Goal: Information Seeking & Learning: Compare options

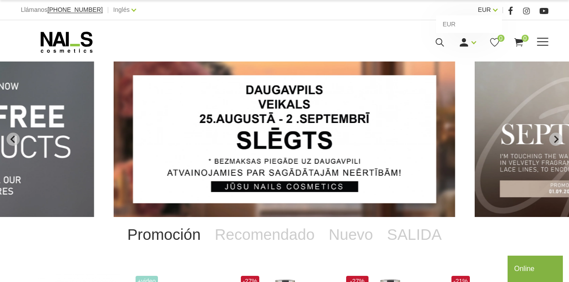
click at [489, 7] on link "EUR" at bounding box center [484, 9] width 13 height 11
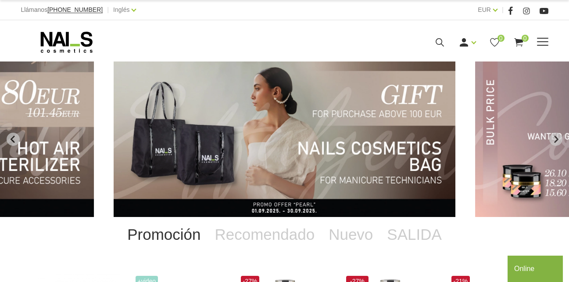
click at [542, 44] on span at bounding box center [542, 42] width 11 height 9
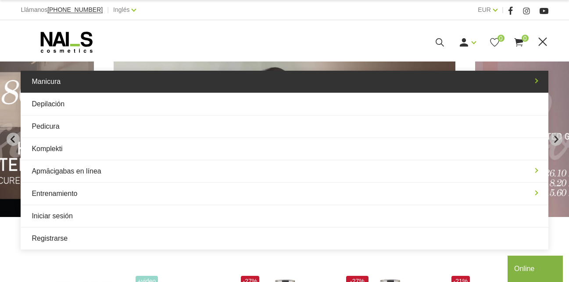
click at [209, 86] on link "Manicura" at bounding box center [285, 82] width 528 height 22
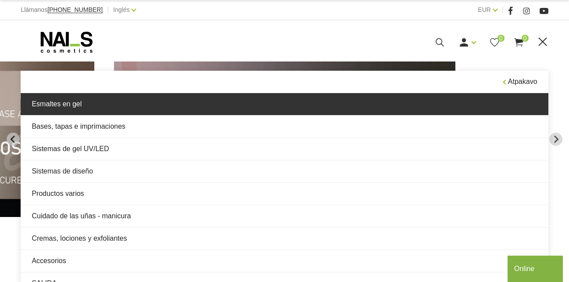
click at [147, 109] on link "Esmaltes en gel" at bounding box center [285, 104] width 528 height 22
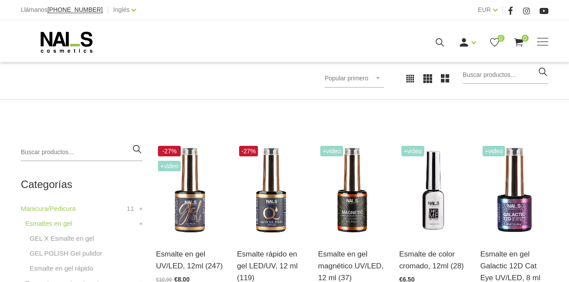
scroll to position [165, 0]
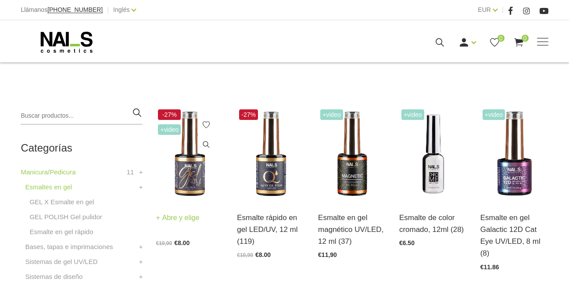
click at [196, 174] on img at bounding box center [190, 154] width 68 height 94
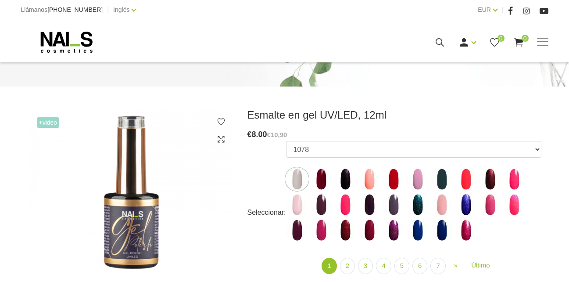
scroll to position [79, 0]
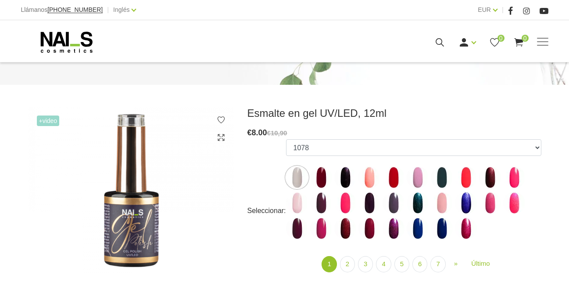
click at [250, 153] on div "Seleccionar: 1078 1081 001g 001n 003c 008b 009c 011n 012g 016n 020b 044v 065v 0…" at bounding box center [395, 211] width 294 height 144
drag, startPoint x: 250, startPoint y: 153, endPoint x: 230, endPoint y: 137, distance: 26.2
click at [230, 137] on img at bounding box center [131, 191] width 206 height 168
click at [321, 171] on img at bounding box center [321, 177] width 22 height 22
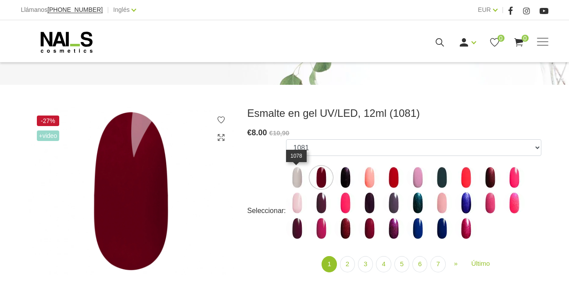
click at [295, 178] on img at bounding box center [297, 177] width 22 height 22
select select "5891"
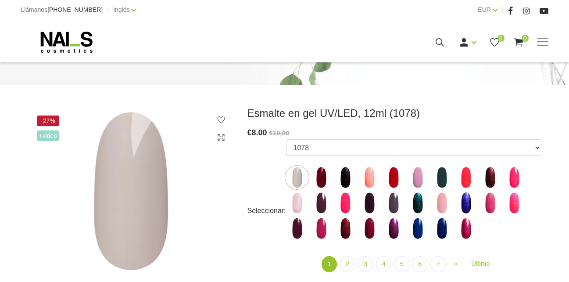
click at [220, 138] on use at bounding box center [221, 137] width 7 height 7
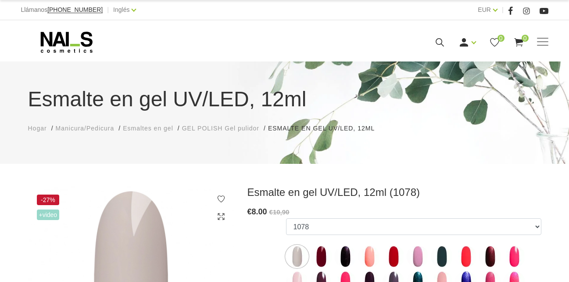
click at [219, 213] on use at bounding box center [221, 216] width 7 height 7
click at [224, 216] on icon at bounding box center [221, 216] width 9 height 9
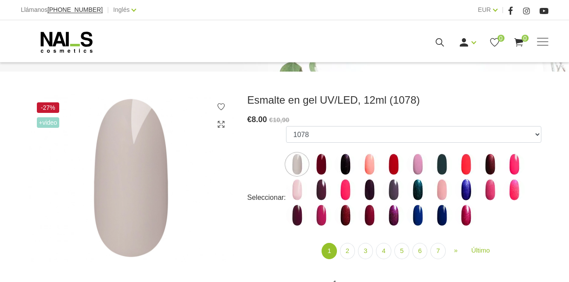
scroll to position [97, 0]
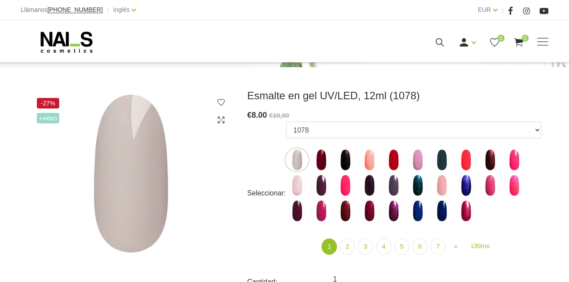
click at [131, 159] on img at bounding box center [131, 173] width 206 height 169
click at [219, 123] on use at bounding box center [221, 119] width 7 height 7
click at [225, 126] on img at bounding box center [131, 173] width 206 height 169
click at [221, 122] on icon at bounding box center [221, 119] width 9 height 9
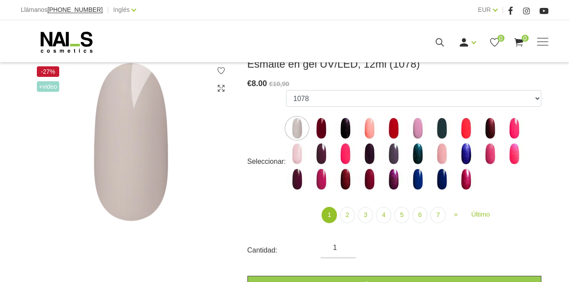
scroll to position [130, 0]
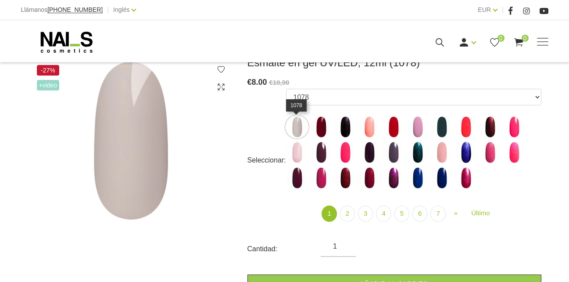
click at [297, 123] on img at bounding box center [297, 127] width 22 height 22
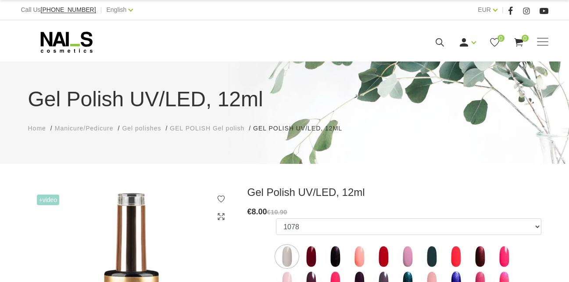
scroll to position [130, 0]
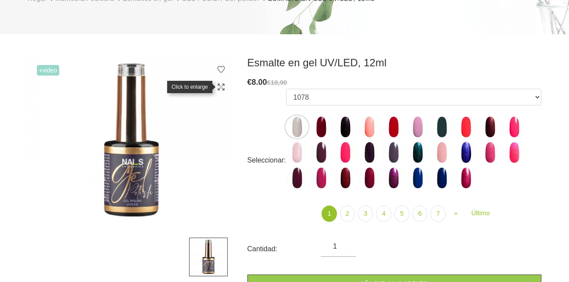
click at [221, 89] on icon at bounding box center [221, 87] width 9 height 9
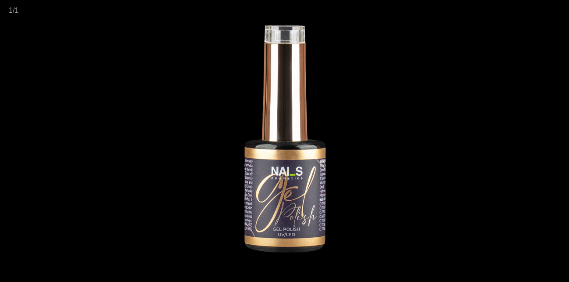
click at [34, 39] on div at bounding box center [284, 141] width 569 height 282
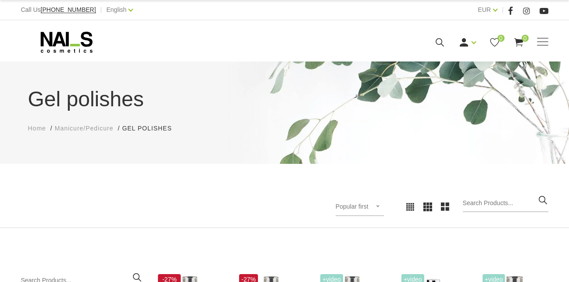
scroll to position [165, 0]
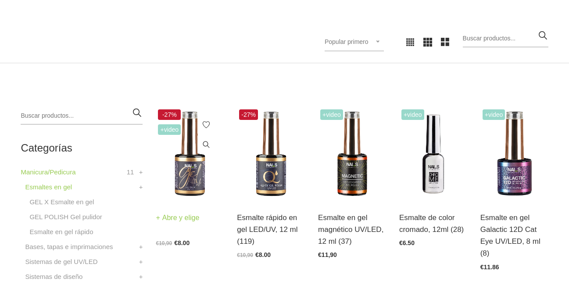
click at [205, 169] on img at bounding box center [190, 154] width 68 height 94
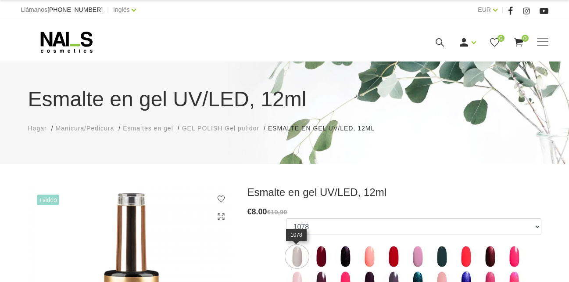
click at [292, 257] on img at bounding box center [297, 256] width 22 height 22
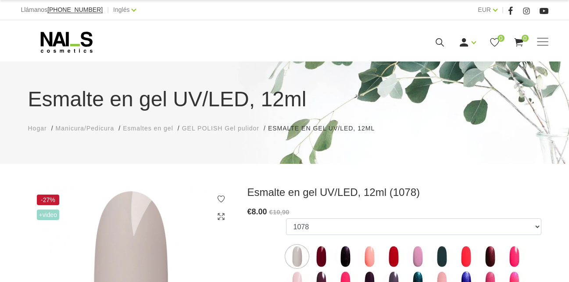
click at [221, 217] on icon at bounding box center [221, 216] width 9 height 9
click at [314, 249] on img at bounding box center [321, 256] width 22 height 22
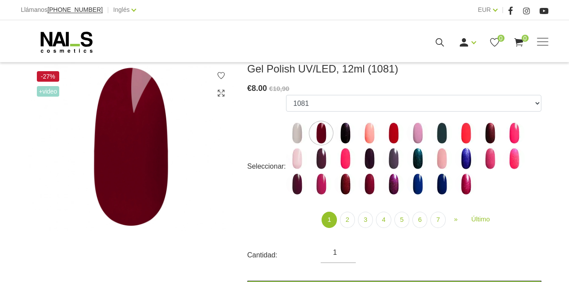
scroll to position [130, 0]
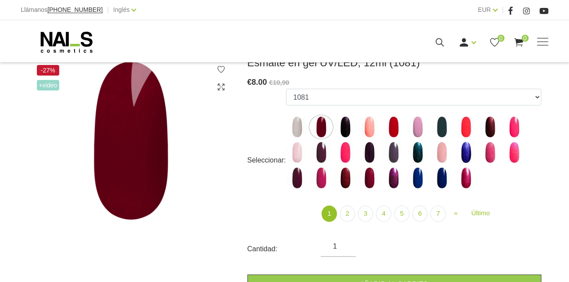
click at [25, 163] on div "-27% +Video" at bounding box center [132, 202] width 220 height 293
click at [354, 120] on label at bounding box center [346, 127] width 22 height 22
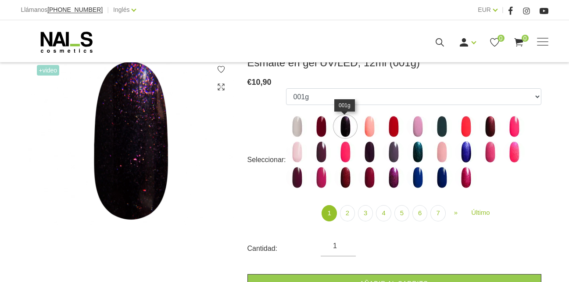
click at [342, 124] on img at bounding box center [346, 126] width 22 height 22
click at [368, 129] on img at bounding box center [370, 126] width 22 height 22
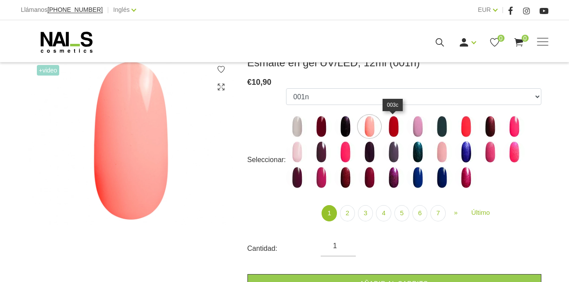
click at [397, 123] on img at bounding box center [394, 126] width 22 height 22
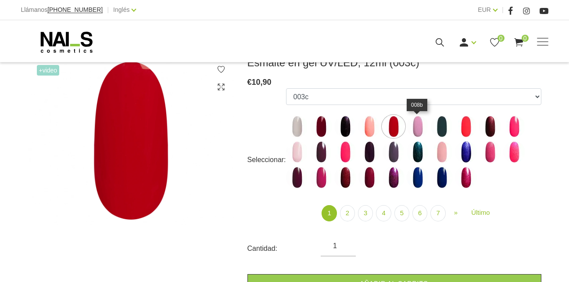
click at [421, 124] on img at bounding box center [418, 126] width 22 height 22
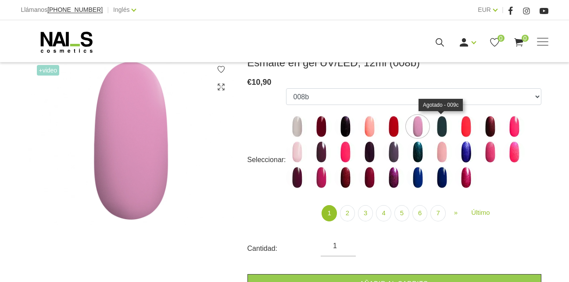
click at [441, 122] on img at bounding box center [442, 126] width 22 height 22
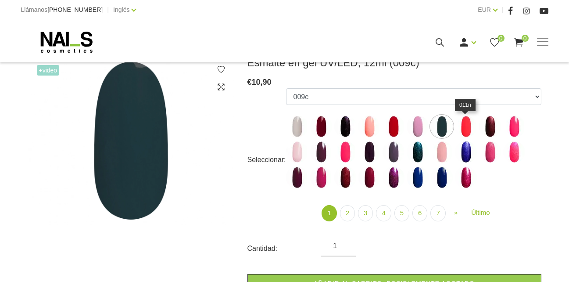
click at [469, 126] on img at bounding box center [466, 126] width 22 height 22
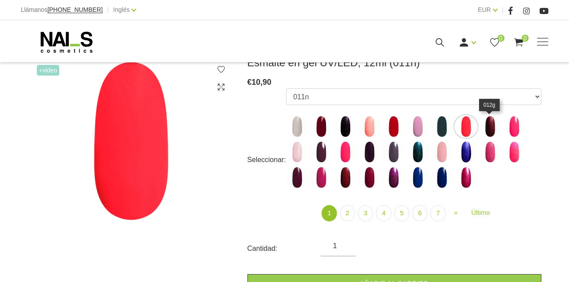
click at [488, 128] on img at bounding box center [490, 126] width 22 height 22
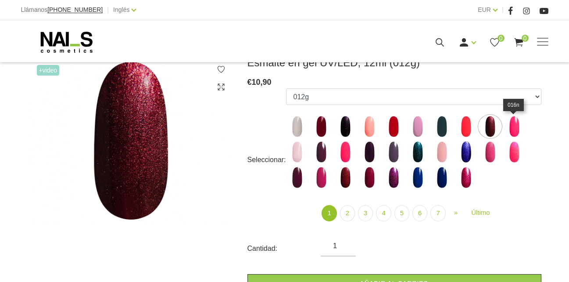
click at [517, 118] on img at bounding box center [515, 126] width 22 height 22
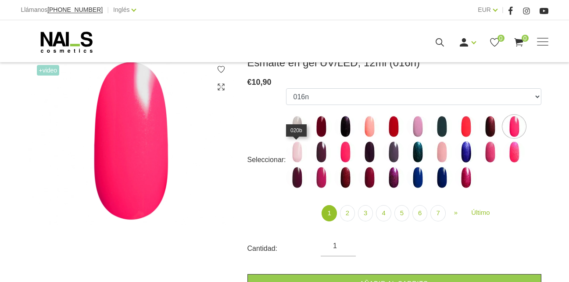
click at [300, 155] on img at bounding box center [297, 152] width 22 height 22
click at [312, 156] on img at bounding box center [321, 152] width 22 height 22
click at [343, 153] on img at bounding box center [346, 152] width 22 height 22
click at [374, 149] on img at bounding box center [370, 152] width 22 height 22
click at [390, 155] on img at bounding box center [394, 152] width 22 height 22
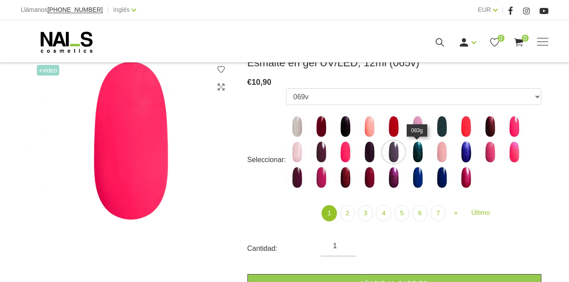
click at [419, 155] on img at bounding box center [418, 152] width 22 height 22
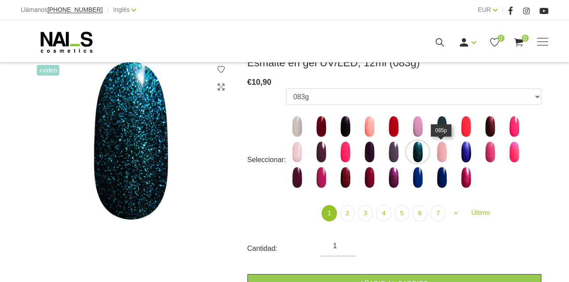
click at [439, 149] on img at bounding box center [442, 152] width 22 height 22
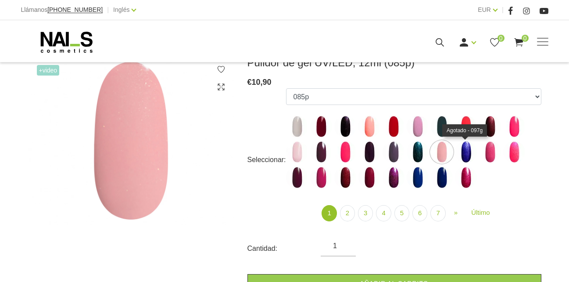
click at [467, 147] on img at bounding box center [466, 152] width 22 height 22
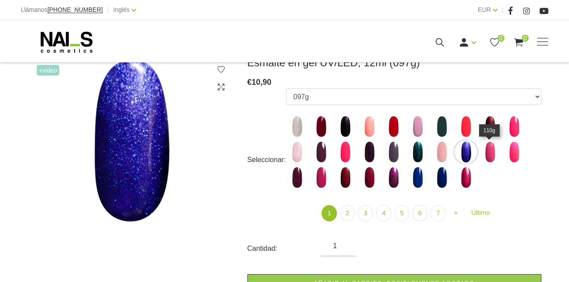
click at [493, 144] on img at bounding box center [490, 152] width 22 height 22
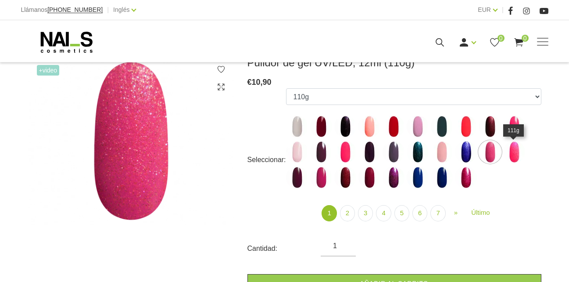
click at [512, 155] on img at bounding box center [515, 152] width 22 height 22
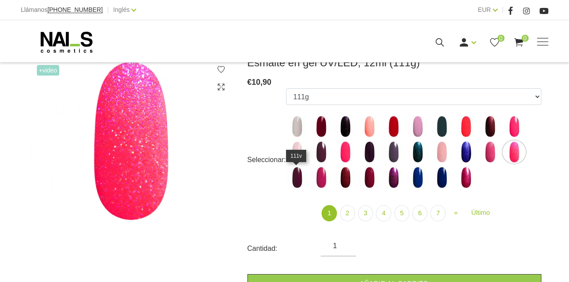
click at [296, 181] on img at bounding box center [297, 177] width 22 height 22
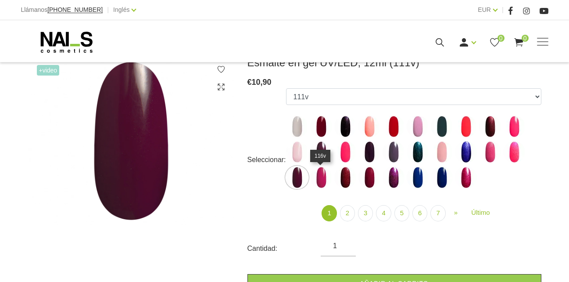
click at [318, 176] on img at bounding box center [321, 177] width 22 height 22
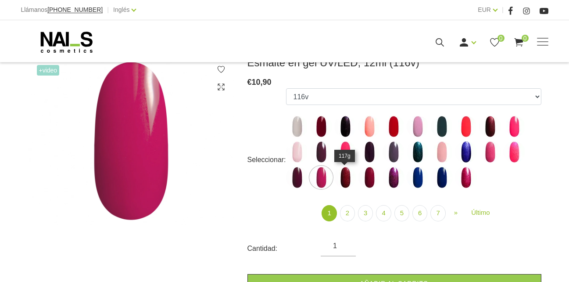
click at [340, 177] on img at bounding box center [346, 177] width 22 height 22
click at [376, 173] on img at bounding box center [370, 177] width 22 height 22
click at [386, 182] on img at bounding box center [394, 177] width 22 height 22
click at [418, 175] on img at bounding box center [418, 177] width 22 height 22
click at [442, 176] on img at bounding box center [442, 177] width 22 height 22
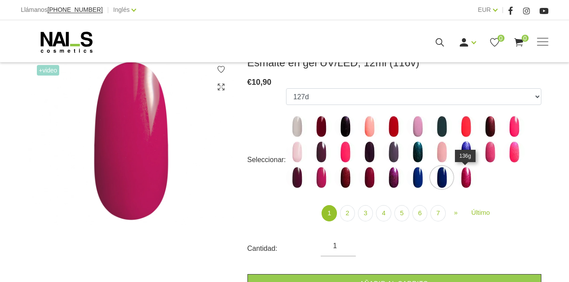
click at [468, 172] on img at bounding box center [466, 177] width 22 height 22
select select "4033"
click at [344, 214] on link "2" at bounding box center [347, 213] width 15 height 16
click at [456, 212] on span "»" at bounding box center [456, 212] width 4 height 7
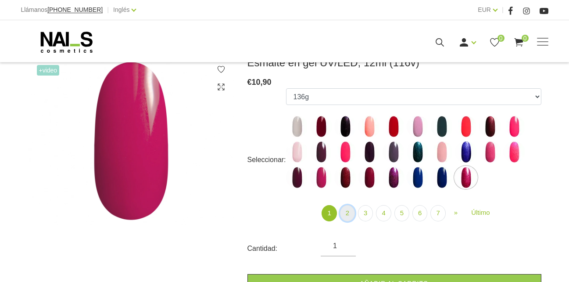
click at [343, 217] on link "2" at bounding box center [347, 213] width 15 height 16
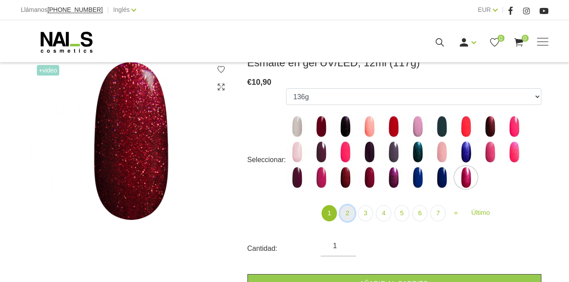
click at [346, 218] on link "2" at bounding box center [347, 213] width 15 height 16
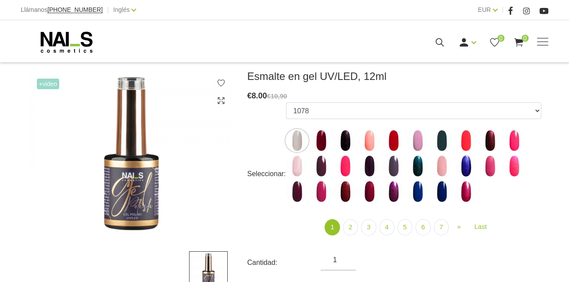
scroll to position [119, 0]
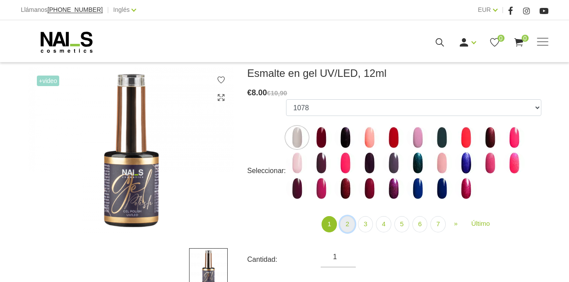
click at [352, 222] on link "2" at bounding box center [347, 224] width 15 height 16
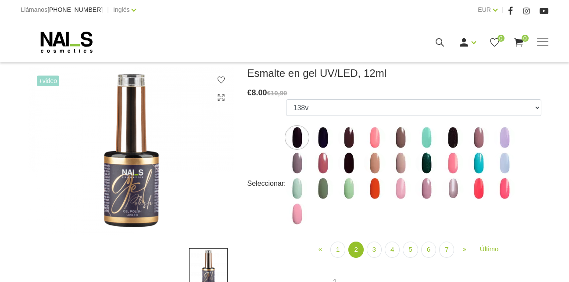
click at [293, 140] on img at bounding box center [297, 137] width 22 height 22
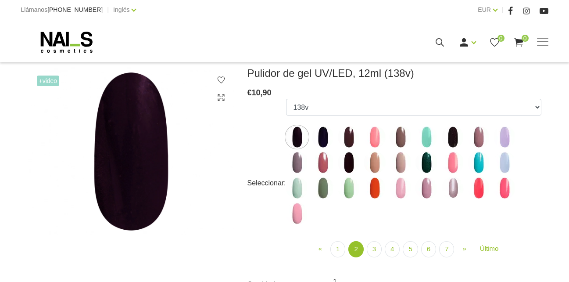
click at [328, 128] on img at bounding box center [323, 137] width 22 height 22
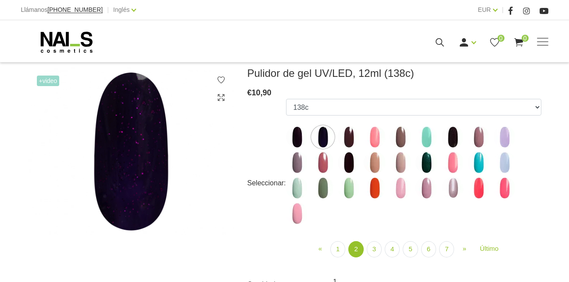
click at [349, 139] on img at bounding box center [349, 137] width 22 height 22
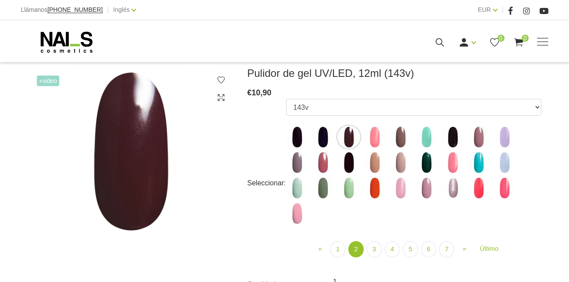
click at [365, 135] on img at bounding box center [375, 137] width 22 height 22
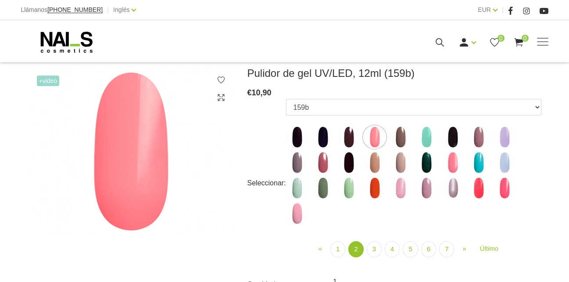
click at [398, 135] on img at bounding box center [401, 137] width 22 height 22
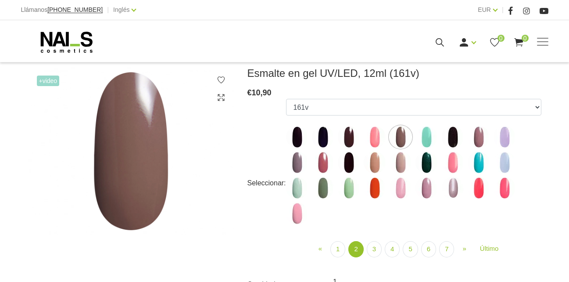
click at [425, 133] on img at bounding box center [427, 137] width 22 height 22
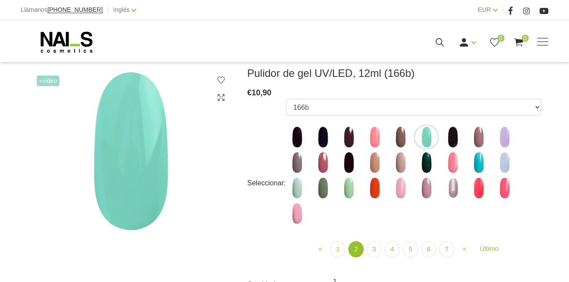
click at [447, 138] on img at bounding box center [453, 137] width 22 height 22
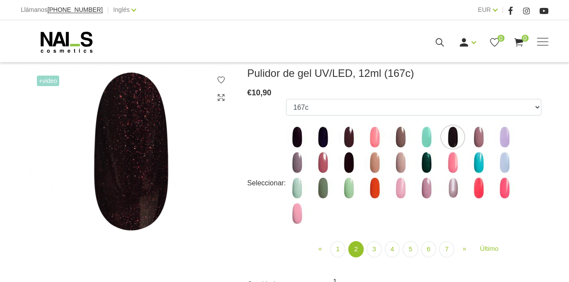
click at [479, 136] on img at bounding box center [479, 137] width 22 height 22
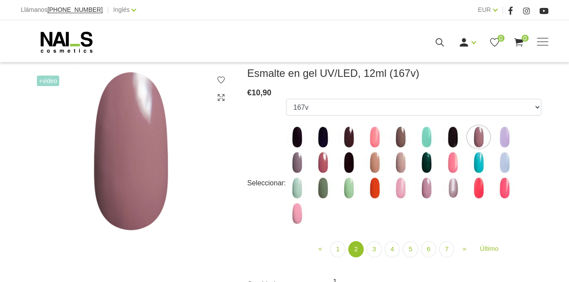
click at [503, 132] on img at bounding box center [505, 137] width 22 height 22
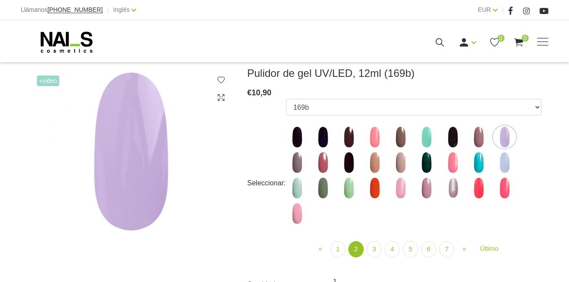
click at [300, 158] on img at bounding box center [297, 162] width 22 height 22
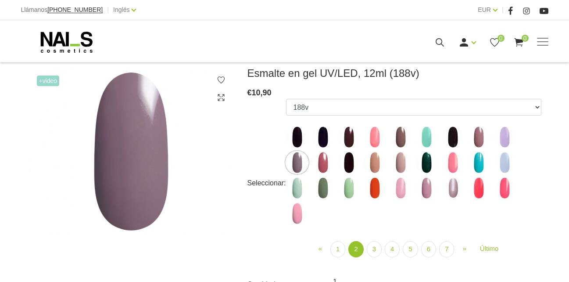
click at [330, 164] on img at bounding box center [323, 162] width 22 height 22
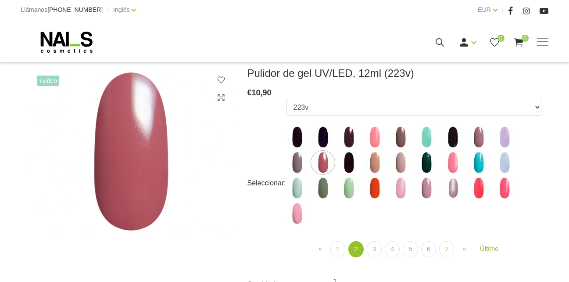
click at [346, 158] on img at bounding box center [349, 162] width 22 height 22
click at [367, 163] on img at bounding box center [375, 162] width 22 height 22
click at [398, 155] on img at bounding box center [401, 162] width 22 height 22
click at [425, 155] on img at bounding box center [427, 162] width 22 height 22
click at [451, 163] on img at bounding box center [453, 162] width 22 height 22
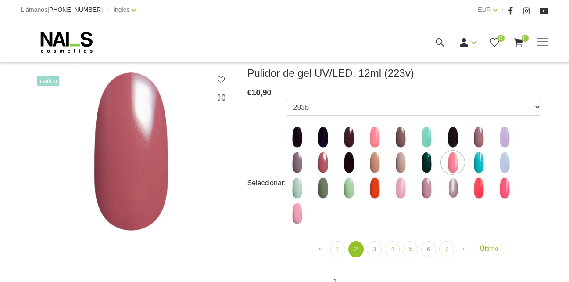
click at [475, 159] on img at bounding box center [479, 162] width 22 height 22
click at [502, 157] on img at bounding box center [505, 162] width 22 height 22
click at [295, 188] on img at bounding box center [297, 188] width 22 height 22
click at [321, 192] on img at bounding box center [323, 188] width 22 height 22
click at [349, 191] on img at bounding box center [349, 188] width 22 height 22
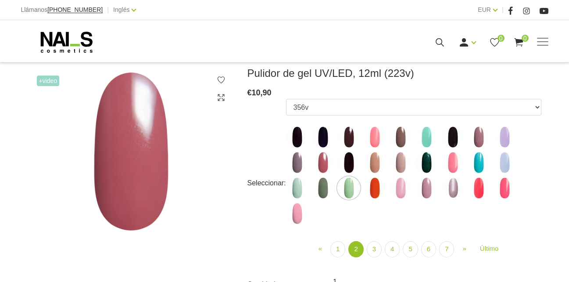
click at [373, 184] on img at bounding box center [375, 188] width 22 height 22
click at [408, 183] on img at bounding box center [401, 188] width 22 height 22
click at [422, 185] on img at bounding box center [427, 188] width 22 height 22
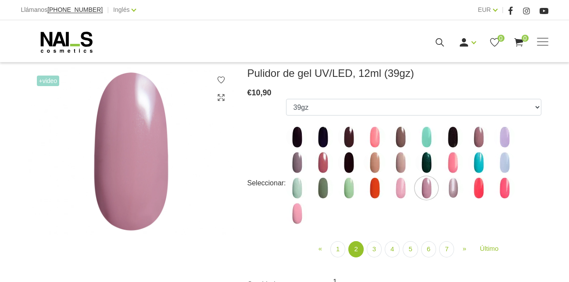
drag, startPoint x: 422, startPoint y: 185, endPoint x: 405, endPoint y: 223, distance: 42.0
click at [405, 223] on ul "1078 1081 001g 001n 003c 008b 009c 011n 012g 016n 020b 044v 065v 068p 069v 083g…" at bounding box center [414, 163] width 256 height 129
click at [425, 188] on img at bounding box center [427, 188] width 22 height 22
click at [450, 187] on img at bounding box center [453, 188] width 22 height 22
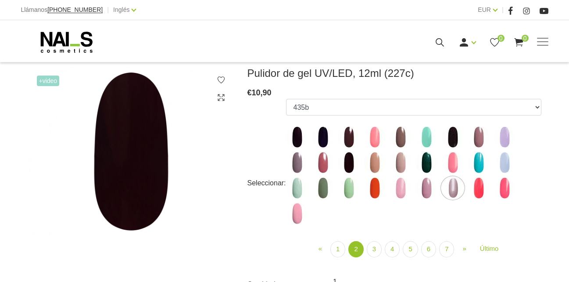
click at [480, 188] on img at bounding box center [479, 188] width 22 height 22
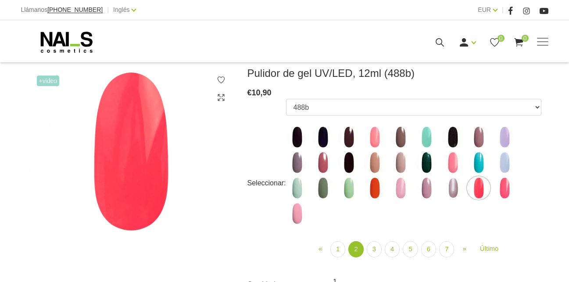
click at [507, 189] on img at bounding box center [505, 188] width 22 height 22
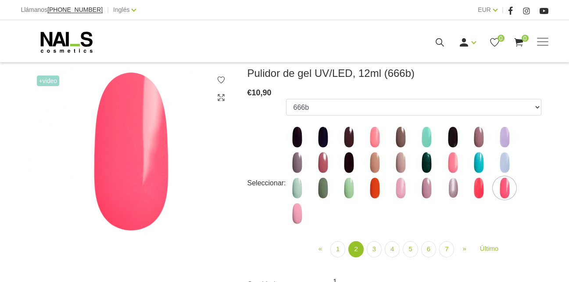
click at [292, 213] on img at bounding box center [297, 213] width 22 height 22
select select "4111"
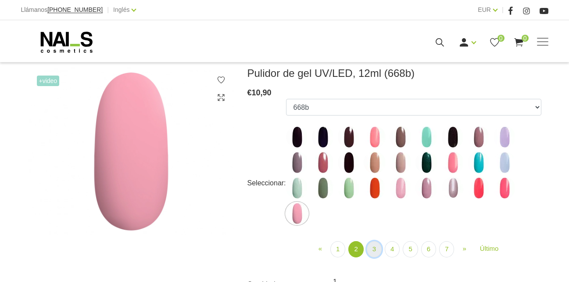
click at [370, 252] on link "3" at bounding box center [374, 249] width 15 height 16
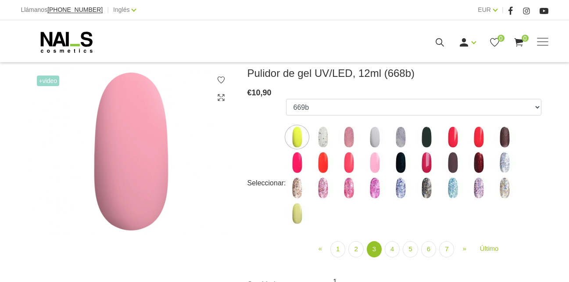
click at [292, 145] on img at bounding box center [297, 137] width 22 height 22
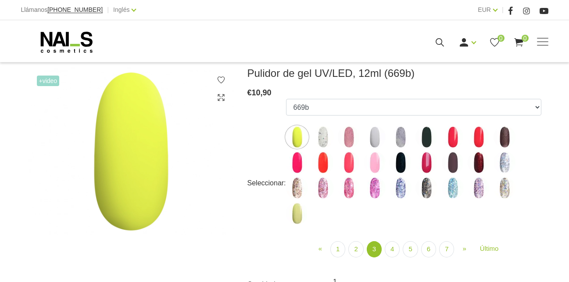
click at [326, 140] on img at bounding box center [323, 137] width 22 height 22
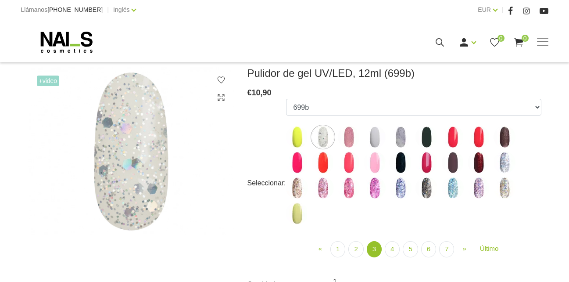
click at [349, 132] on img at bounding box center [349, 137] width 22 height 22
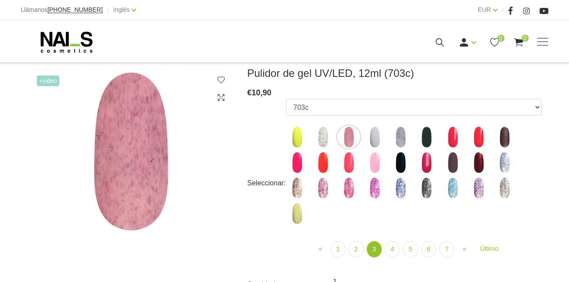
click at [378, 140] on img at bounding box center [375, 137] width 22 height 22
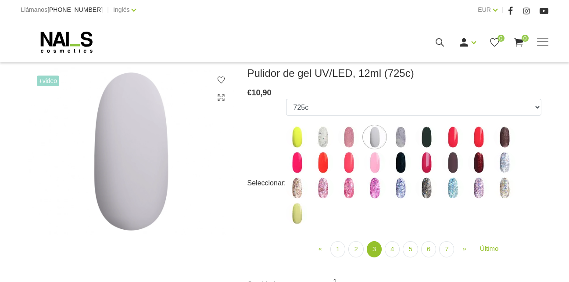
click at [403, 141] on img at bounding box center [401, 137] width 22 height 22
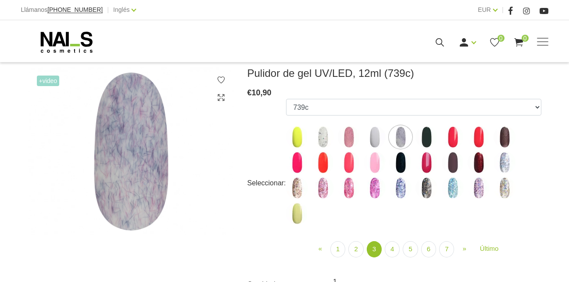
click at [424, 133] on img at bounding box center [427, 137] width 22 height 22
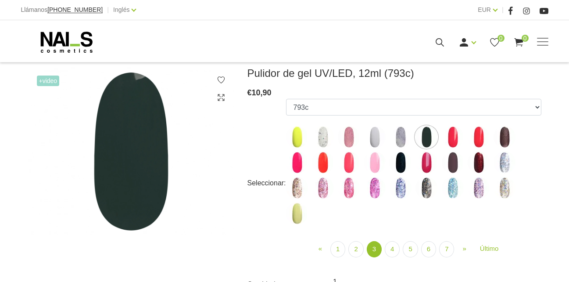
click at [450, 133] on img at bounding box center [453, 137] width 22 height 22
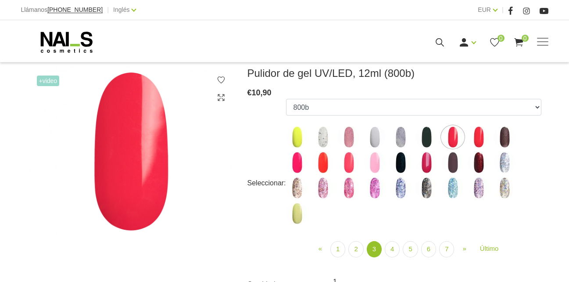
click at [477, 133] on img at bounding box center [479, 137] width 22 height 22
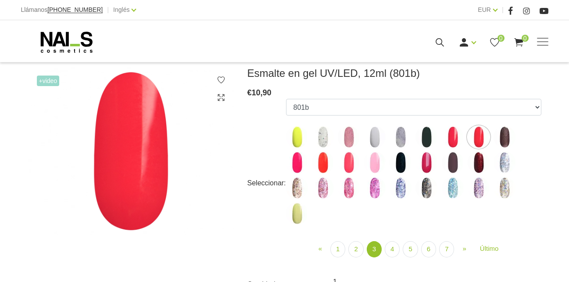
click at [499, 138] on img at bounding box center [505, 137] width 22 height 22
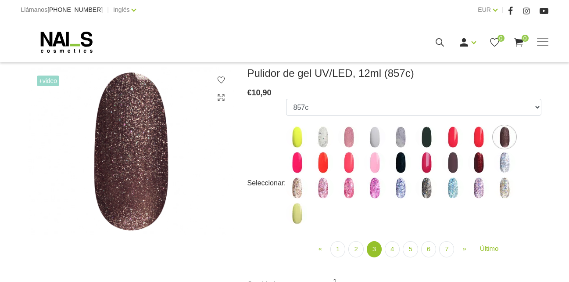
click at [300, 168] on img at bounding box center [297, 162] width 22 height 22
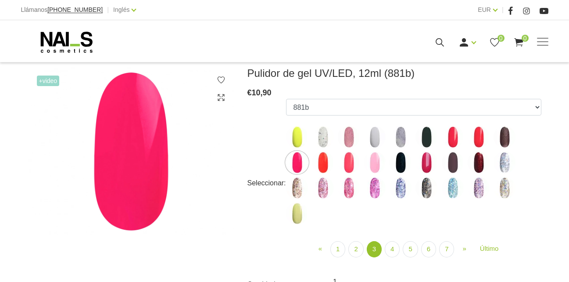
click at [320, 159] on img at bounding box center [323, 162] width 22 height 22
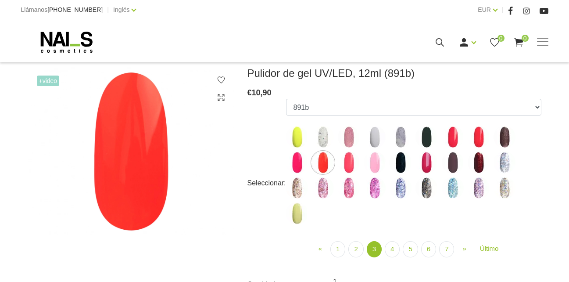
click at [352, 162] on img at bounding box center [349, 162] width 22 height 22
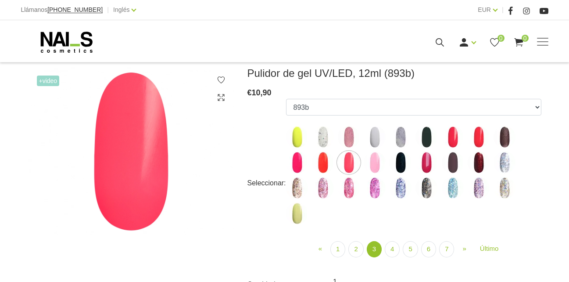
click at [381, 159] on img at bounding box center [375, 162] width 22 height 22
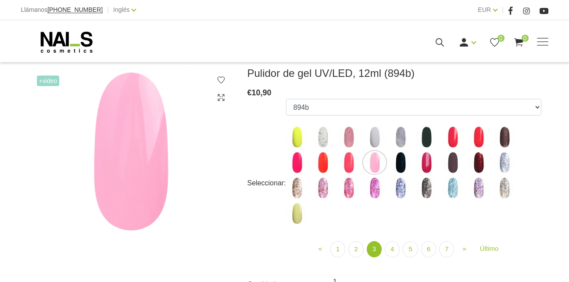
click at [397, 166] on img at bounding box center [401, 162] width 22 height 22
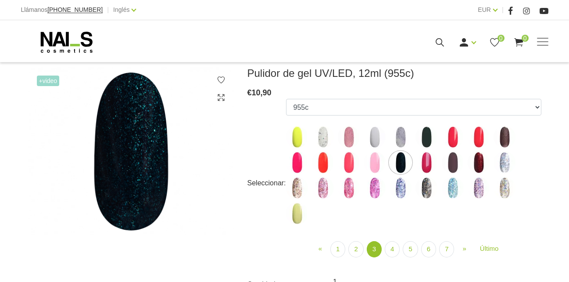
click at [430, 158] on img at bounding box center [427, 162] width 22 height 22
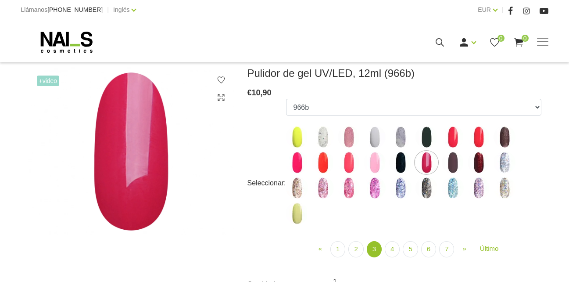
click at [452, 163] on img at bounding box center [453, 162] width 22 height 22
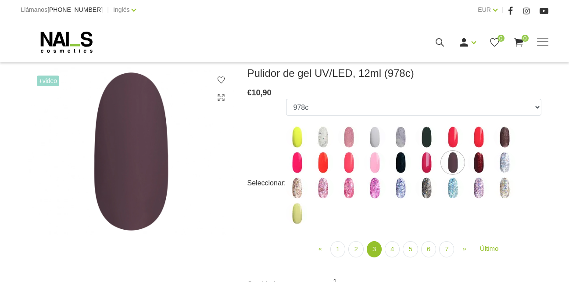
click at [475, 158] on img at bounding box center [479, 162] width 22 height 22
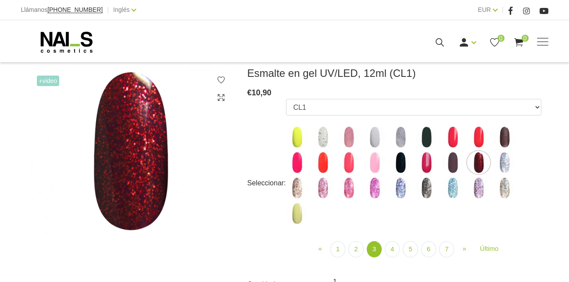
click at [507, 158] on img at bounding box center [505, 162] width 22 height 22
click at [298, 181] on img at bounding box center [297, 188] width 22 height 22
click at [324, 186] on img at bounding box center [323, 188] width 22 height 22
click at [342, 188] on img at bounding box center [349, 188] width 22 height 22
click at [371, 179] on img at bounding box center [375, 188] width 22 height 22
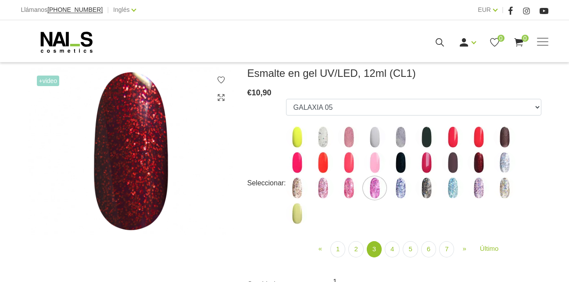
click at [406, 183] on img at bounding box center [401, 188] width 22 height 22
click at [420, 187] on img at bounding box center [427, 188] width 22 height 22
click at [455, 183] on img at bounding box center [453, 188] width 22 height 22
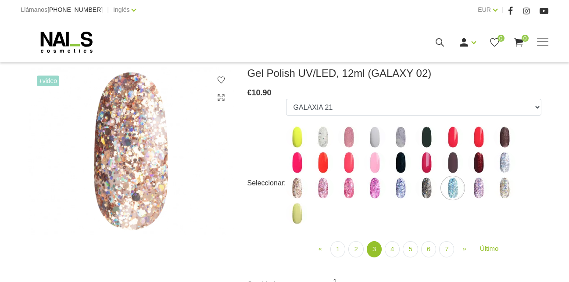
click at [485, 188] on img at bounding box center [479, 188] width 22 height 22
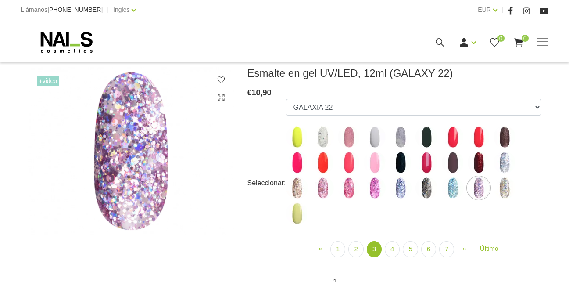
click at [497, 193] on img at bounding box center [505, 188] width 22 height 22
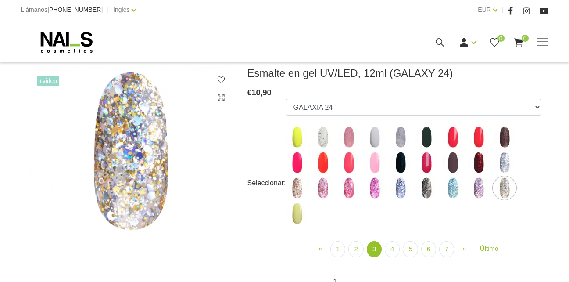
click at [291, 221] on img at bounding box center [297, 213] width 22 height 22
select select "4170"
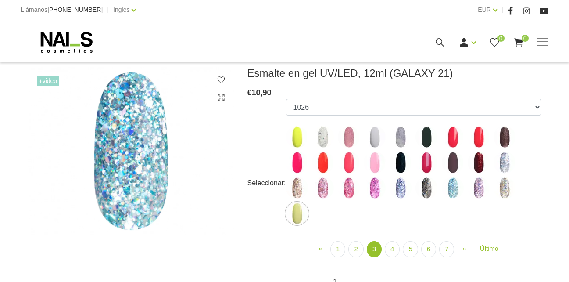
click at [299, 217] on img at bounding box center [297, 213] width 22 height 22
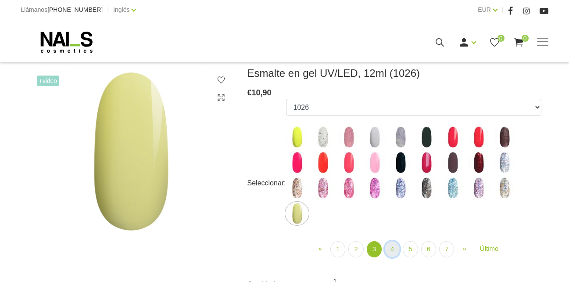
click at [389, 248] on link "4" at bounding box center [392, 249] width 15 height 16
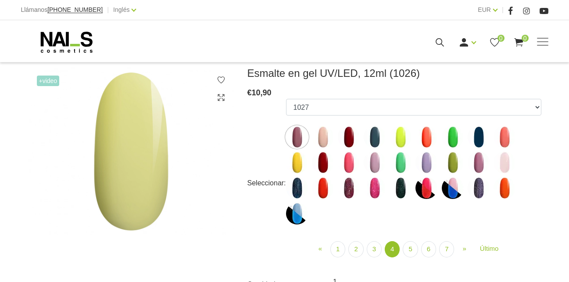
click at [295, 133] on img at bounding box center [297, 137] width 22 height 22
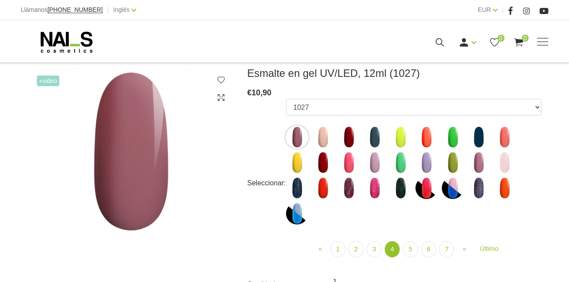
click at [329, 138] on img at bounding box center [323, 137] width 22 height 22
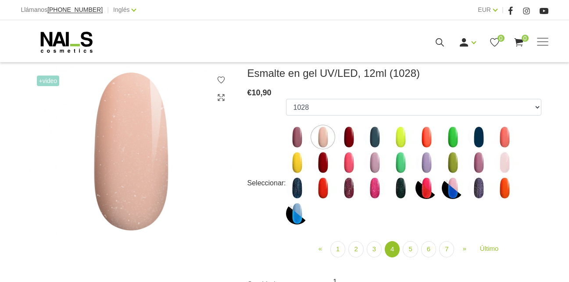
click at [349, 136] on img at bounding box center [349, 137] width 22 height 22
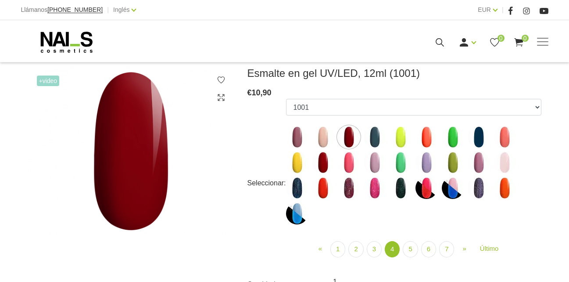
click at [379, 133] on img at bounding box center [375, 137] width 22 height 22
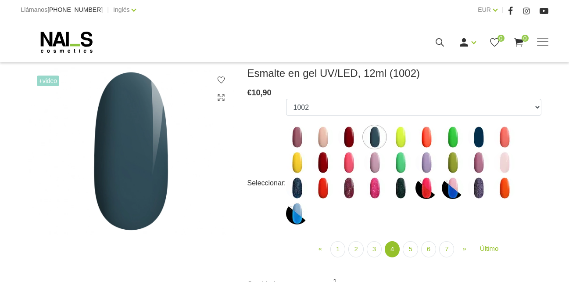
click at [400, 130] on img at bounding box center [401, 137] width 22 height 22
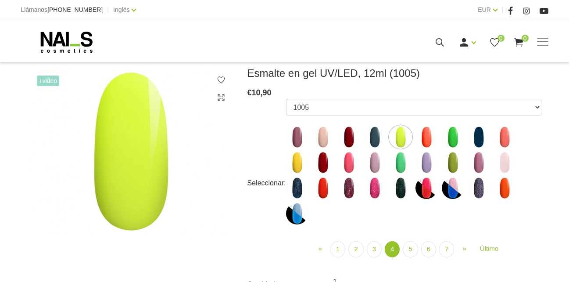
click at [421, 132] on img at bounding box center [427, 137] width 22 height 22
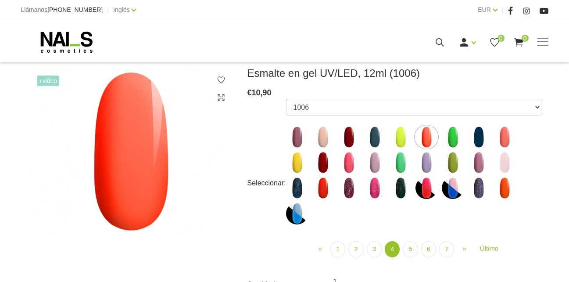
click at [447, 141] on img at bounding box center [453, 137] width 22 height 22
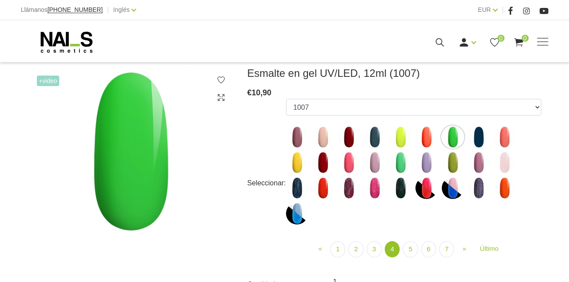
click at [482, 130] on img at bounding box center [479, 137] width 22 height 22
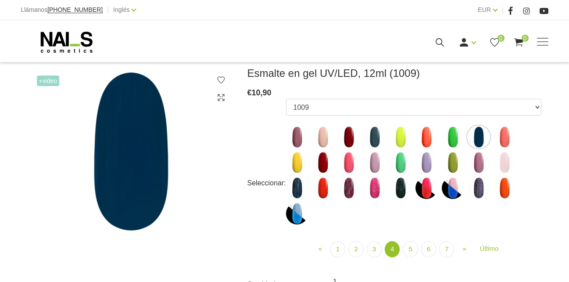
click at [504, 137] on img at bounding box center [505, 137] width 22 height 22
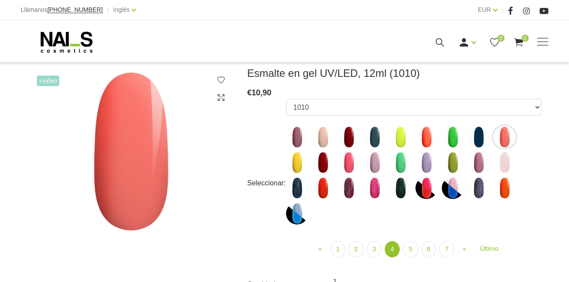
click at [291, 160] on img at bounding box center [297, 162] width 22 height 22
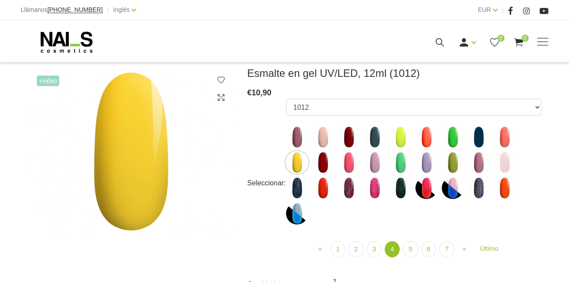
click at [320, 156] on img at bounding box center [323, 162] width 22 height 22
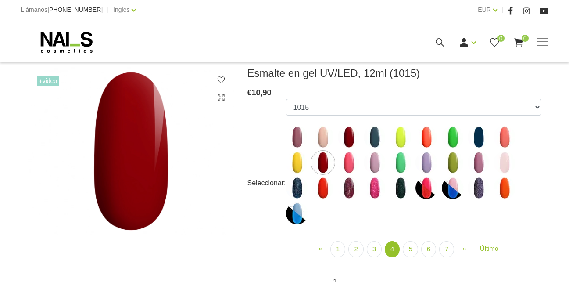
click at [351, 165] on img at bounding box center [349, 162] width 22 height 22
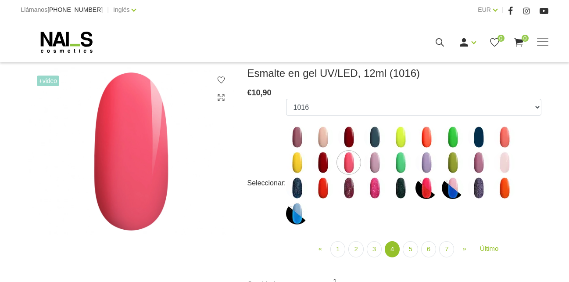
click at [368, 159] on img at bounding box center [375, 162] width 22 height 22
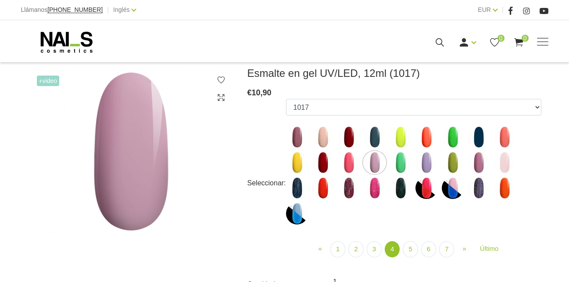
click at [396, 165] on img at bounding box center [401, 162] width 22 height 22
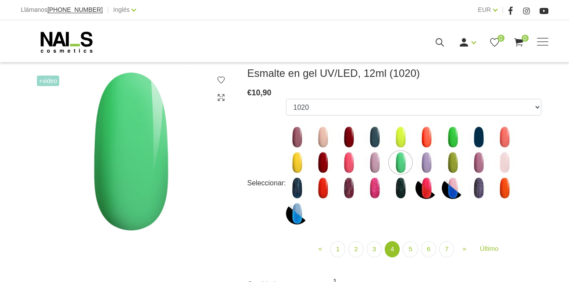
click at [423, 160] on img at bounding box center [427, 162] width 22 height 22
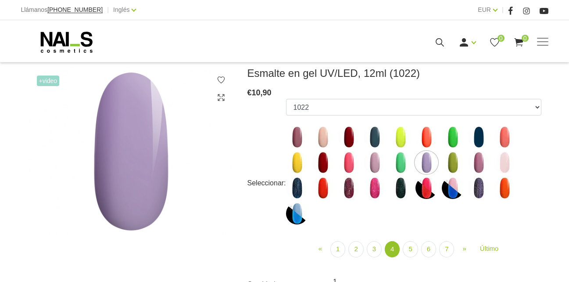
click at [450, 163] on img at bounding box center [453, 162] width 22 height 22
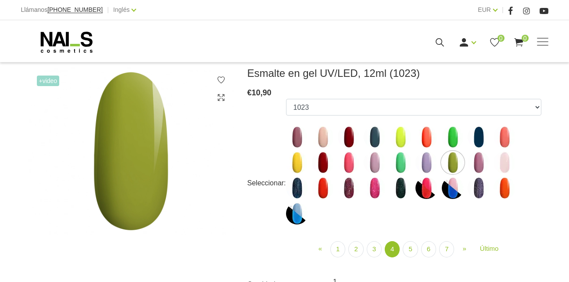
click at [479, 162] on img at bounding box center [479, 162] width 22 height 22
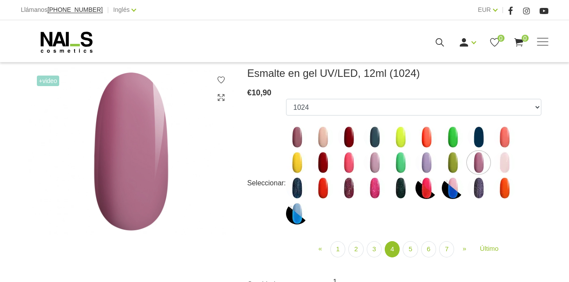
click at [504, 158] on img at bounding box center [505, 162] width 22 height 22
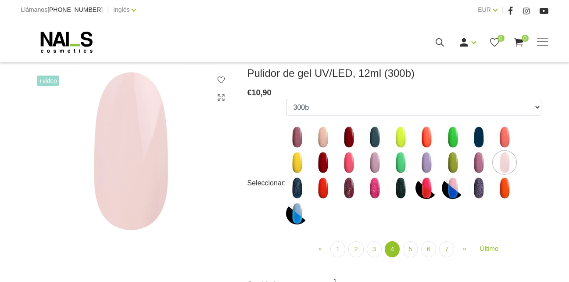
click at [295, 190] on img at bounding box center [297, 188] width 22 height 22
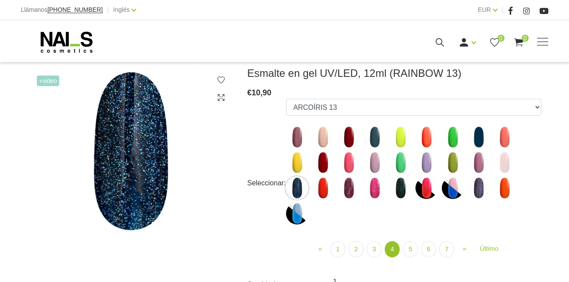
click at [319, 202] on ul "1078 1081 001g 001n 003c 008b 009c 011n 012g 016n 020b 044v 065v 068p 069v 083g…" at bounding box center [414, 163] width 256 height 129
click at [320, 197] on img at bounding box center [323, 188] width 22 height 22
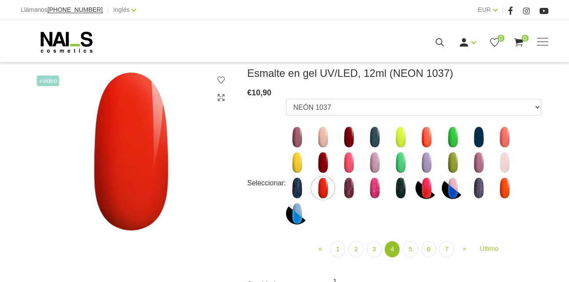
click at [338, 191] on img at bounding box center [349, 188] width 22 height 22
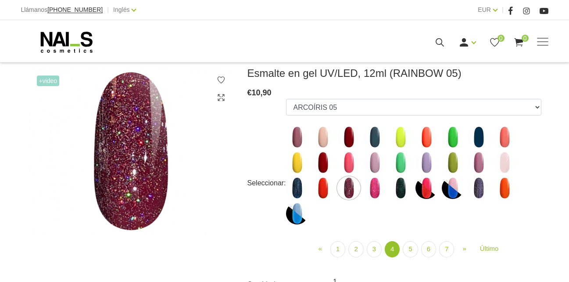
click at [375, 181] on img at bounding box center [375, 188] width 22 height 22
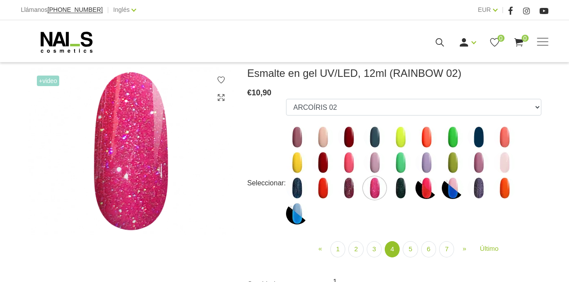
click at [400, 186] on img at bounding box center [401, 188] width 22 height 22
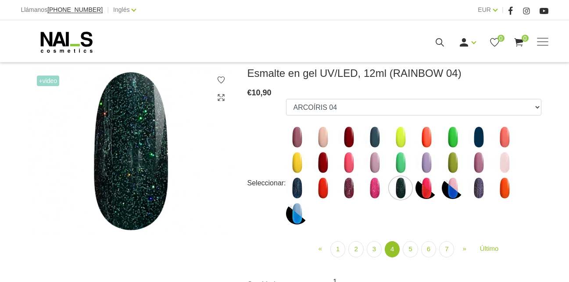
click at [421, 180] on img at bounding box center [427, 188] width 22 height 22
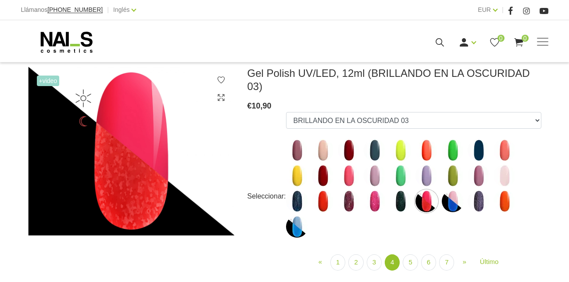
click at [448, 190] on img at bounding box center [453, 201] width 22 height 22
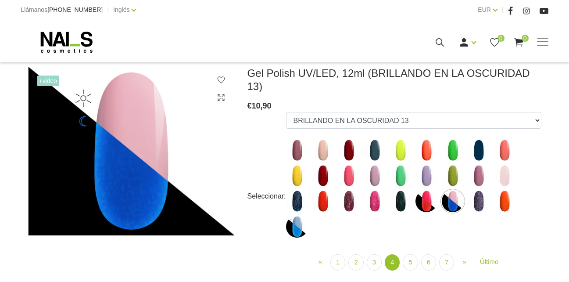
click at [480, 190] on img at bounding box center [479, 201] width 22 height 22
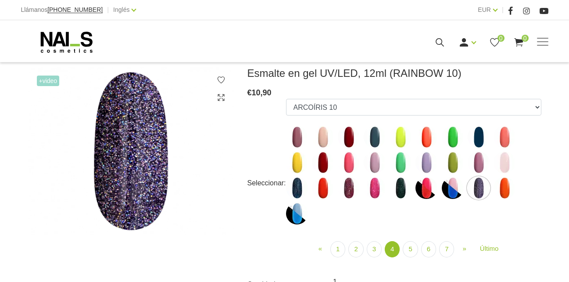
click at [507, 191] on img at bounding box center [505, 188] width 22 height 22
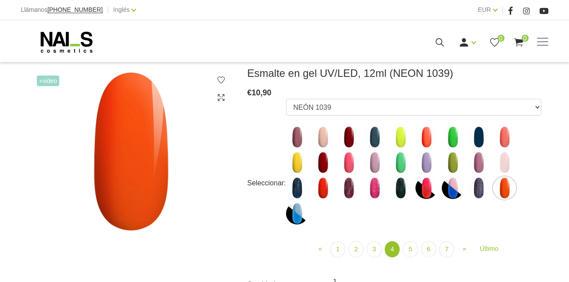
click at [288, 214] on img at bounding box center [297, 213] width 22 height 22
select select "4463"
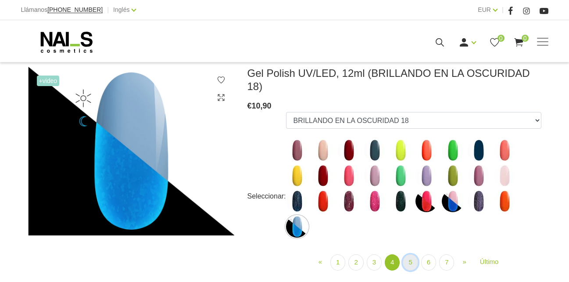
click at [407, 256] on link "5" at bounding box center [410, 262] width 15 height 16
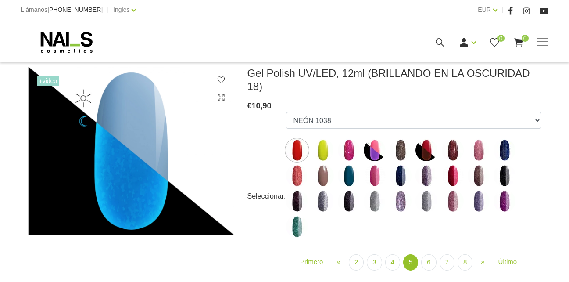
click at [301, 141] on img at bounding box center [297, 150] width 22 height 22
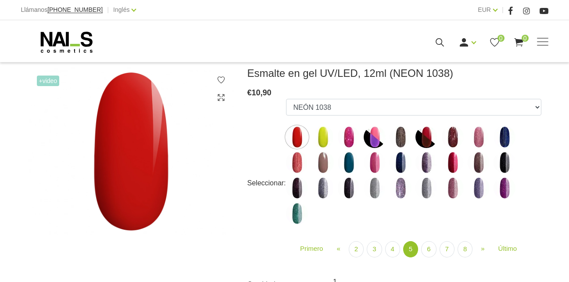
click at [323, 131] on img at bounding box center [323, 137] width 22 height 22
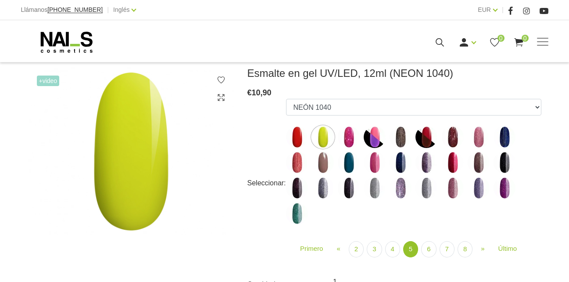
click at [344, 139] on img at bounding box center [349, 137] width 22 height 22
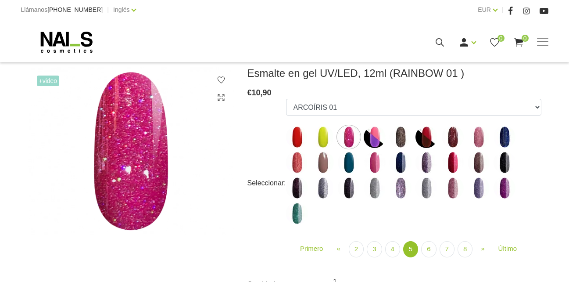
click at [378, 132] on img at bounding box center [375, 137] width 22 height 22
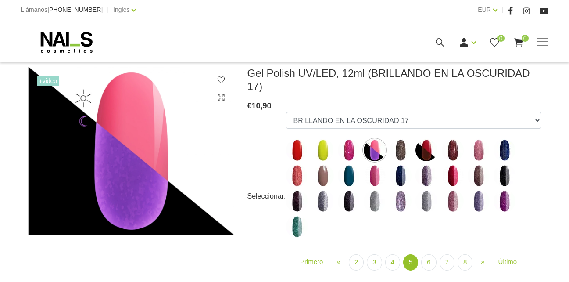
click at [400, 139] on img at bounding box center [401, 150] width 22 height 22
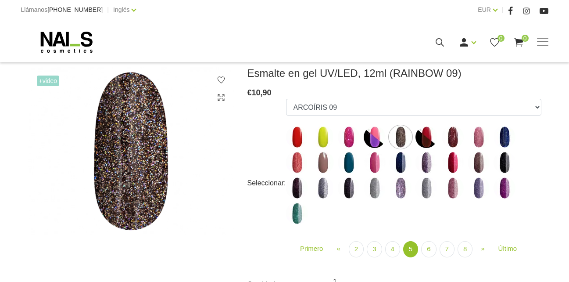
click at [425, 131] on img at bounding box center [427, 137] width 22 height 22
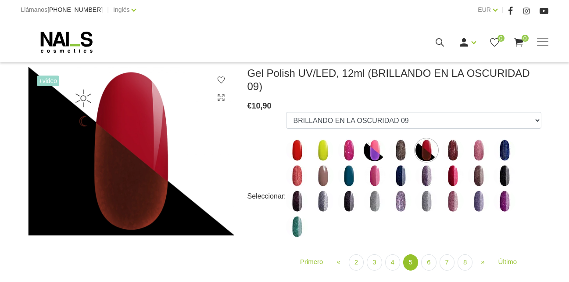
click at [457, 139] on img at bounding box center [453, 150] width 22 height 22
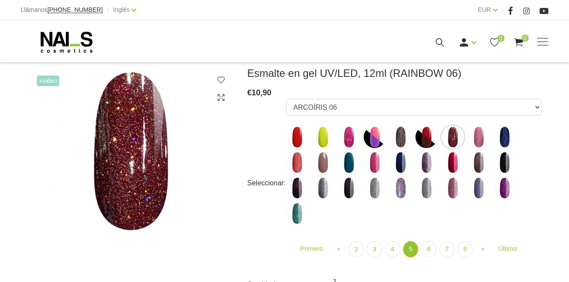
click at [477, 135] on img at bounding box center [479, 137] width 22 height 22
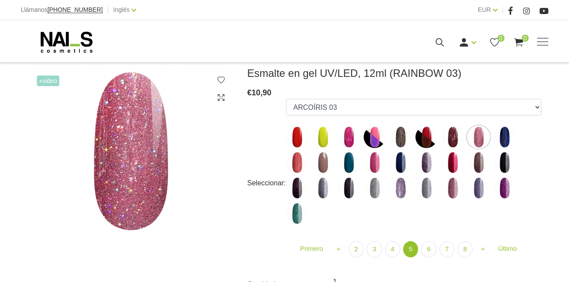
click at [501, 133] on img at bounding box center [505, 137] width 22 height 22
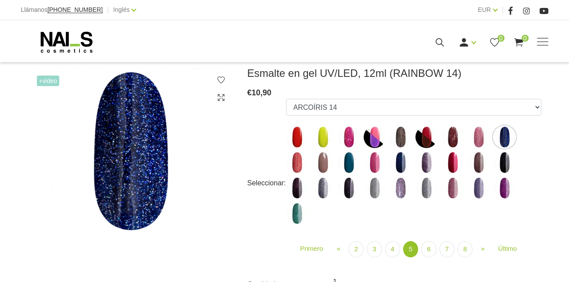
click at [295, 161] on img at bounding box center [297, 162] width 22 height 22
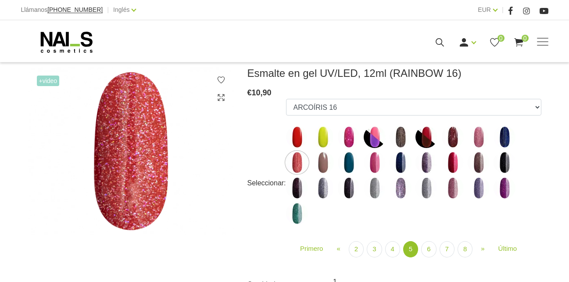
click at [322, 163] on img at bounding box center [323, 162] width 22 height 22
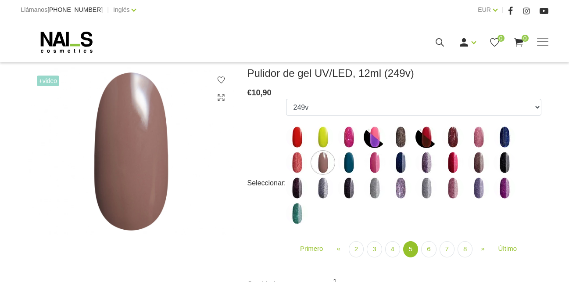
click at [357, 164] on img at bounding box center [349, 162] width 22 height 22
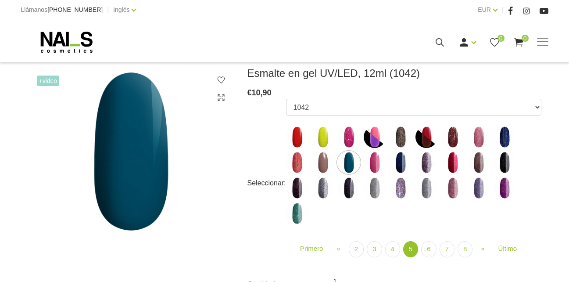
click at [370, 159] on img at bounding box center [375, 162] width 22 height 22
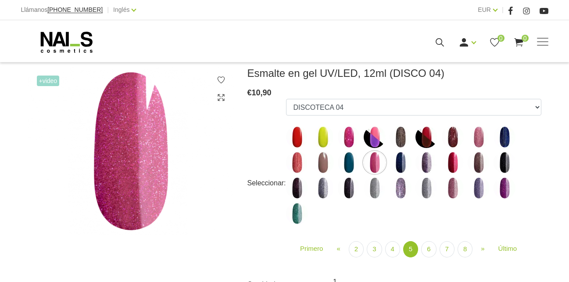
click at [398, 166] on img at bounding box center [401, 162] width 22 height 22
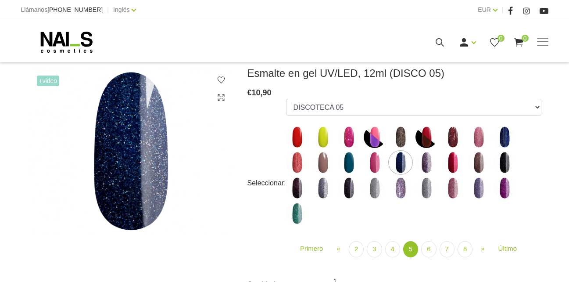
click at [426, 167] on img at bounding box center [427, 162] width 22 height 22
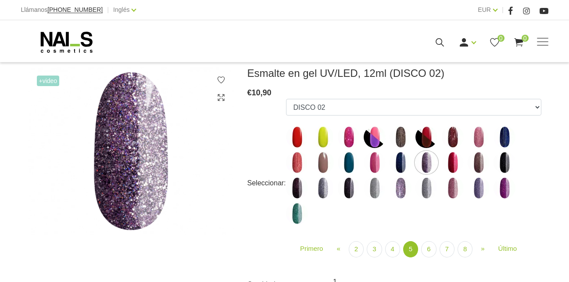
click at [445, 166] on img at bounding box center [453, 162] width 22 height 22
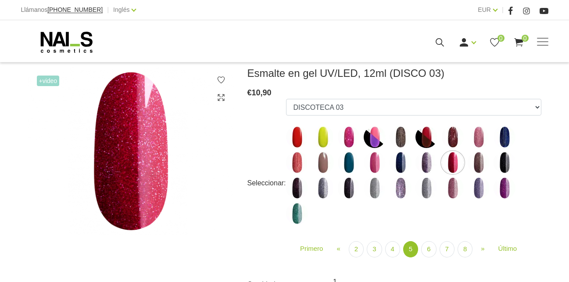
click at [475, 160] on img at bounding box center [479, 162] width 22 height 22
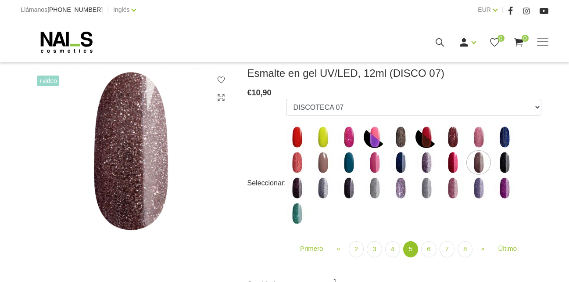
click at [497, 162] on img at bounding box center [505, 162] width 22 height 22
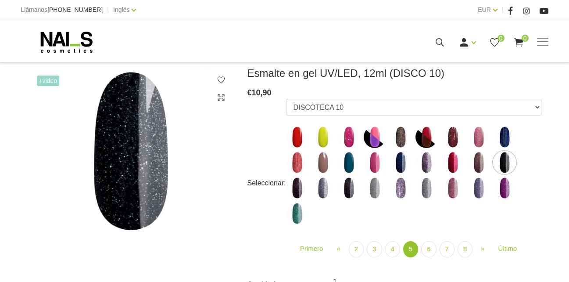
click at [290, 194] on img at bounding box center [297, 188] width 22 height 22
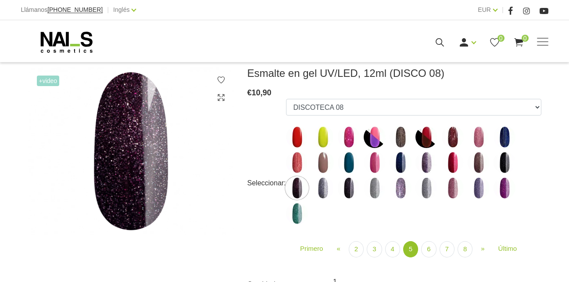
click at [317, 196] on img at bounding box center [323, 188] width 22 height 22
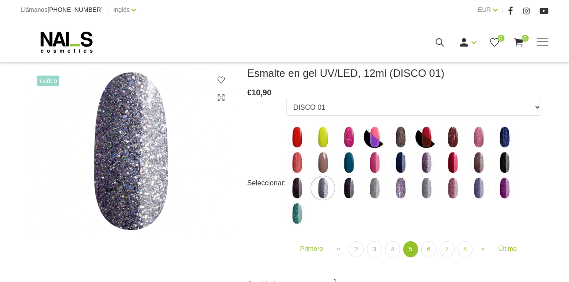
click at [353, 184] on img at bounding box center [349, 188] width 22 height 22
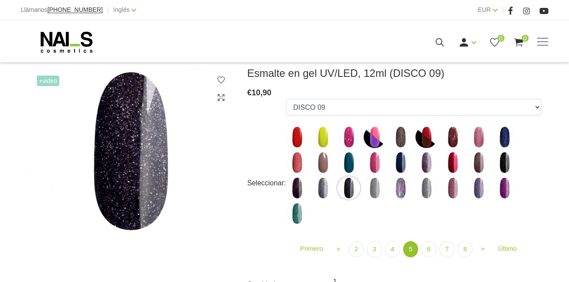
click at [378, 197] on img at bounding box center [375, 188] width 22 height 22
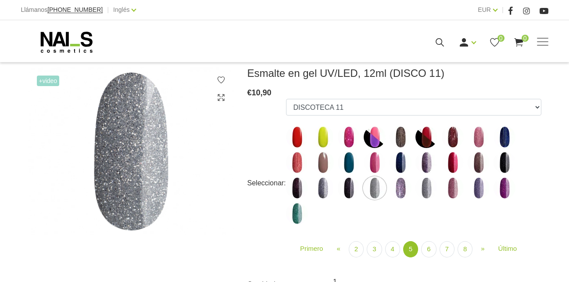
click at [394, 194] on img at bounding box center [401, 188] width 22 height 22
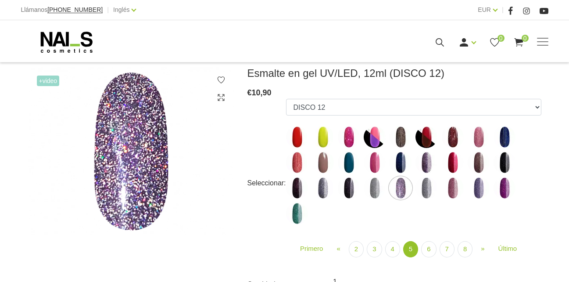
click at [421, 191] on img at bounding box center [427, 188] width 22 height 22
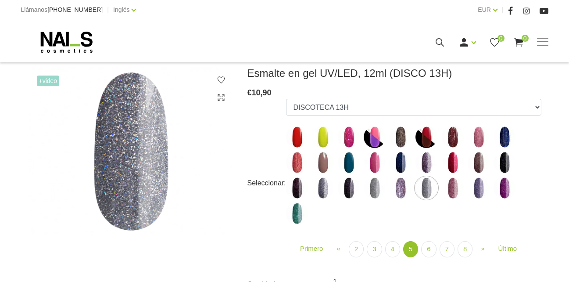
click at [449, 188] on img at bounding box center [453, 188] width 22 height 22
click at [480, 192] on img at bounding box center [479, 188] width 22 height 22
click at [511, 189] on img at bounding box center [505, 188] width 22 height 22
click at [292, 207] on img at bounding box center [297, 213] width 22 height 22
select select "5142"
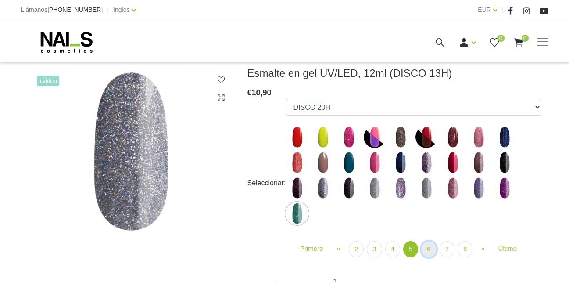
click at [429, 253] on link "6" at bounding box center [428, 249] width 15 height 16
click at [428, 248] on link "6" at bounding box center [428, 249] width 15 height 16
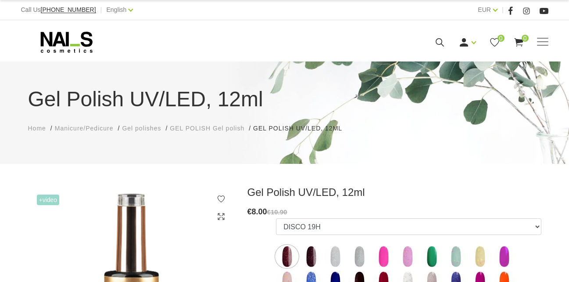
scroll to position [119, 0]
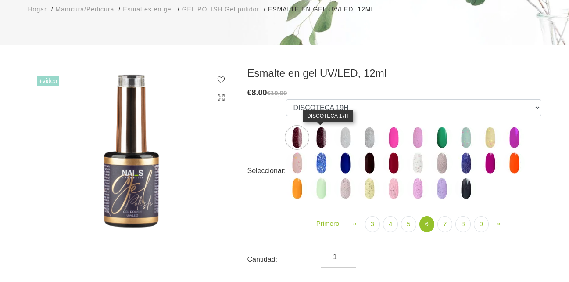
click at [326, 133] on img at bounding box center [321, 137] width 22 height 22
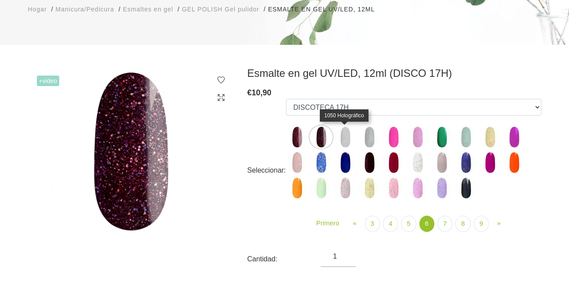
click at [347, 131] on img at bounding box center [346, 137] width 22 height 22
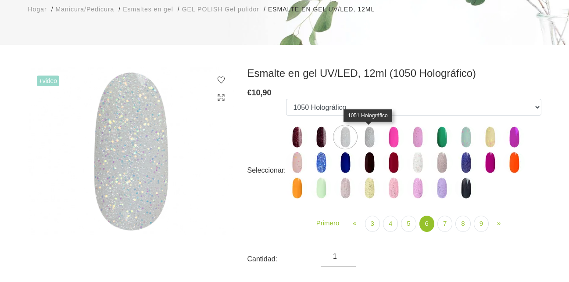
click at [367, 129] on img at bounding box center [370, 137] width 22 height 22
drag, startPoint x: 367, startPoint y: 129, endPoint x: 341, endPoint y: 136, distance: 26.3
click at [341, 136] on img at bounding box center [346, 137] width 22 height 22
click at [369, 138] on img at bounding box center [370, 137] width 22 height 22
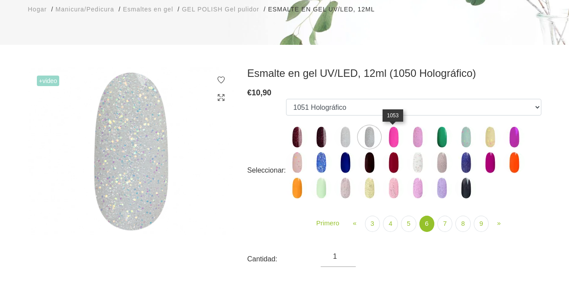
click at [395, 133] on img at bounding box center [394, 137] width 22 height 22
click at [416, 130] on img at bounding box center [418, 137] width 22 height 22
click at [438, 135] on img at bounding box center [442, 137] width 22 height 22
click at [465, 137] on img at bounding box center [466, 137] width 22 height 22
click at [488, 139] on img at bounding box center [490, 137] width 22 height 22
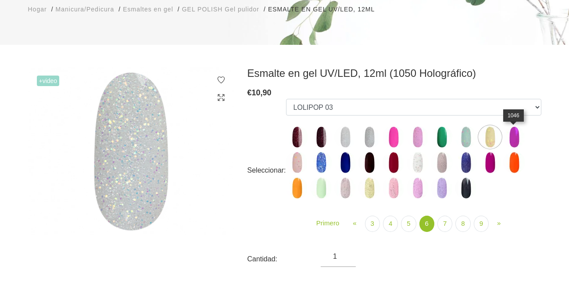
click at [518, 140] on img at bounding box center [515, 137] width 22 height 22
click at [304, 169] on img at bounding box center [297, 162] width 22 height 22
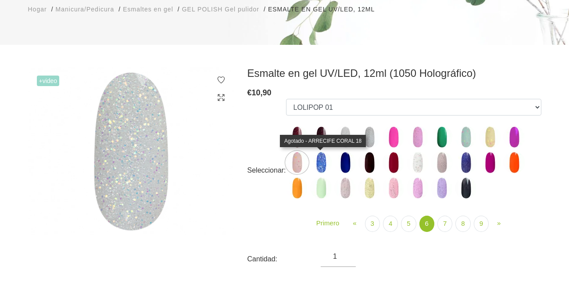
click at [314, 156] on img at bounding box center [321, 162] width 22 height 22
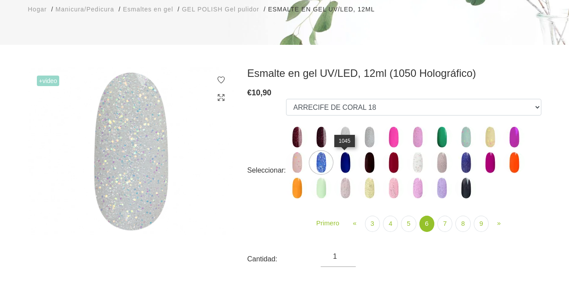
click at [351, 167] on img at bounding box center [346, 162] width 22 height 22
click at [368, 162] on img at bounding box center [370, 162] width 22 height 22
click at [392, 163] on img at bounding box center [394, 162] width 22 height 22
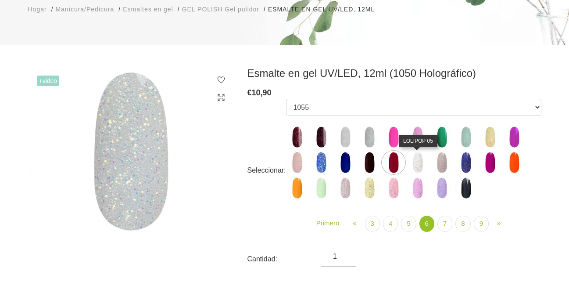
click at [418, 163] on img at bounding box center [418, 162] width 22 height 22
click at [397, 172] on img at bounding box center [394, 162] width 22 height 22
click at [414, 169] on img at bounding box center [418, 162] width 22 height 22
click at [437, 164] on img at bounding box center [442, 162] width 22 height 22
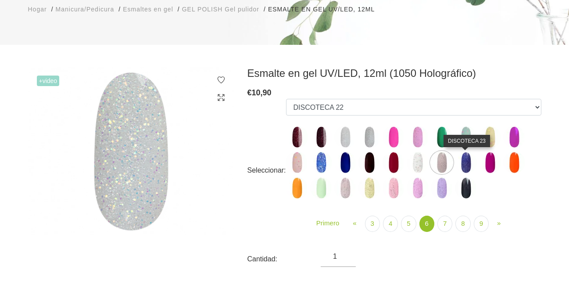
click at [461, 160] on img at bounding box center [466, 162] width 22 height 22
click at [490, 162] on img at bounding box center [490, 162] width 22 height 22
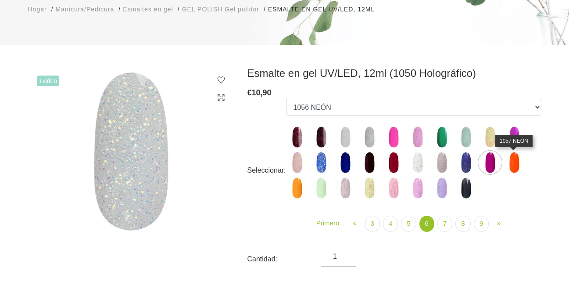
click at [511, 154] on img at bounding box center [515, 162] width 22 height 22
click at [299, 198] on img at bounding box center [297, 188] width 22 height 22
click at [317, 188] on img at bounding box center [321, 188] width 22 height 22
click at [349, 188] on img at bounding box center [346, 188] width 22 height 22
click at [369, 191] on img at bounding box center [370, 188] width 22 height 22
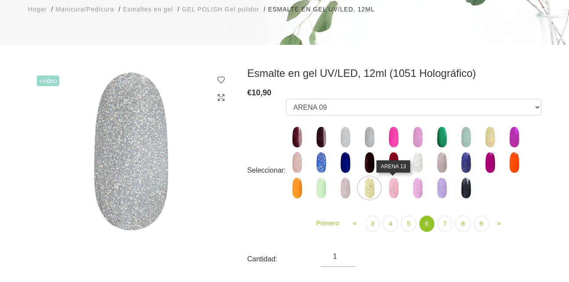
click at [393, 186] on img at bounding box center [394, 188] width 22 height 22
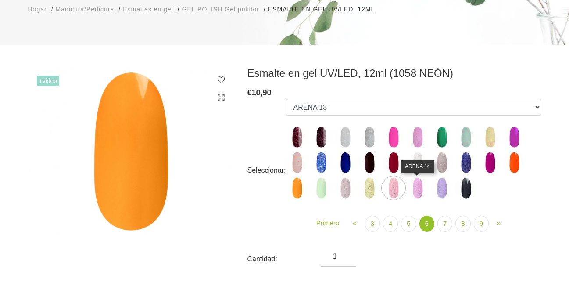
click at [417, 188] on img at bounding box center [418, 188] width 22 height 22
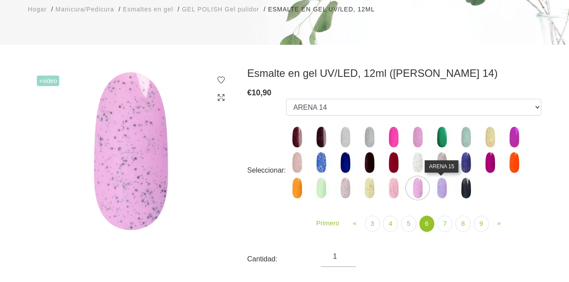
click at [439, 193] on img at bounding box center [442, 188] width 22 height 22
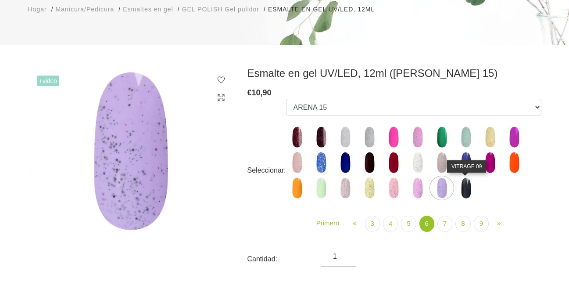
click at [469, 188] on img at bounding box center [466, 188] width 22 height 22
select select "5417"
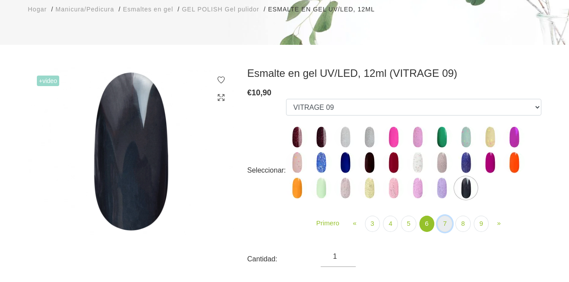
click at [442, 223] on link "7" at bounding box center [445, 224] width 15 height 16
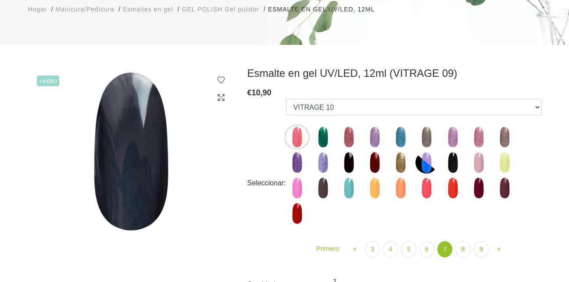
click at [297, 134] on img at bounding box center [297, 137] width 22 height 22
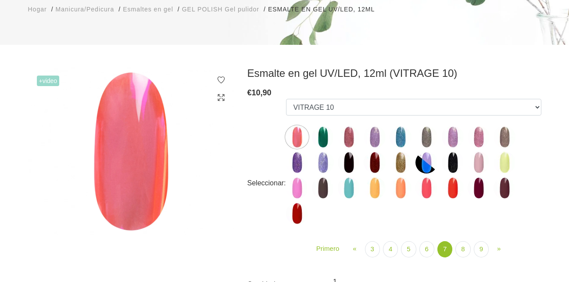
click at [324, 142] on img at bounding box center [323, 137] width 22 height 22
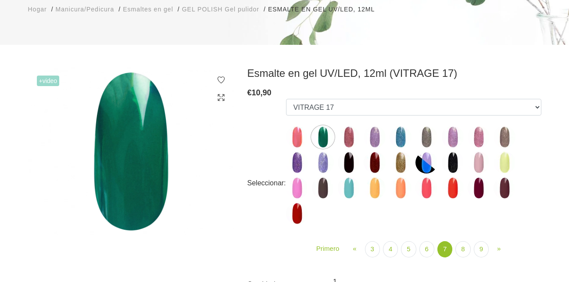
click at [344, 136] on img at bounding box center [349, 137] width 22 height 22
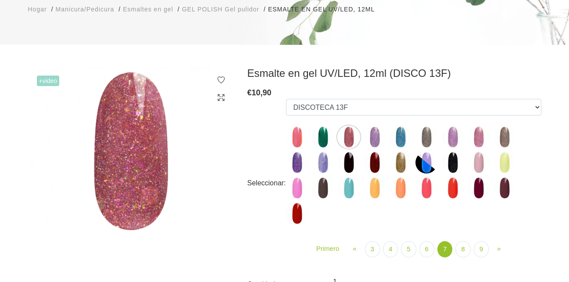
click at [381, 129] on img at bounding box center [375, 137] width 22 height 22
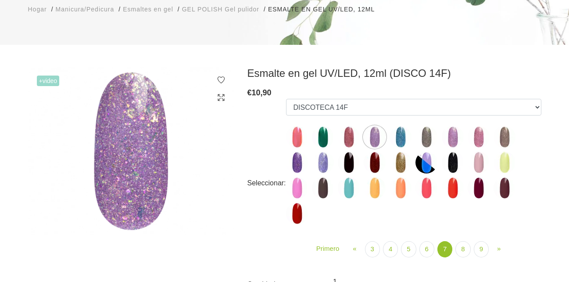
click at [396, 143] on img at bounding box center [401, 137] width 22 height 22
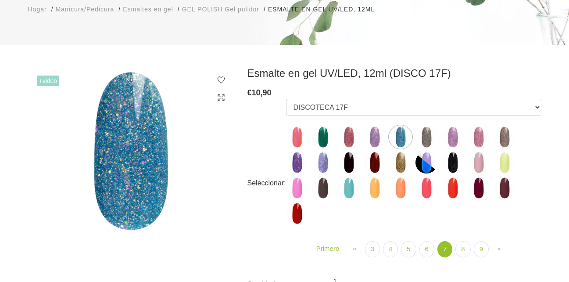
click at [431, 140] on img at bounding box center [427, 137] width 22 height 22
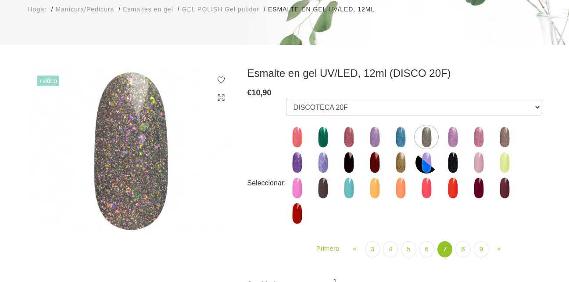
click at [455, 132] on img at bounding box center [453, 137] width 22 height 22
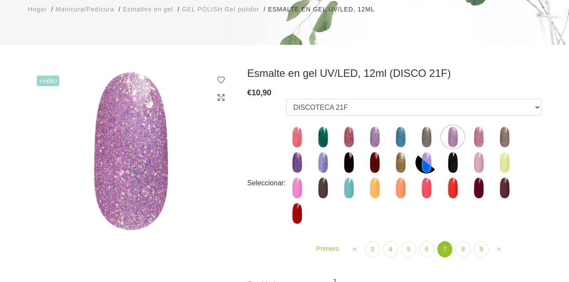
click at [483, 135] on img at bounding box center [479, 137] width 22 height 22
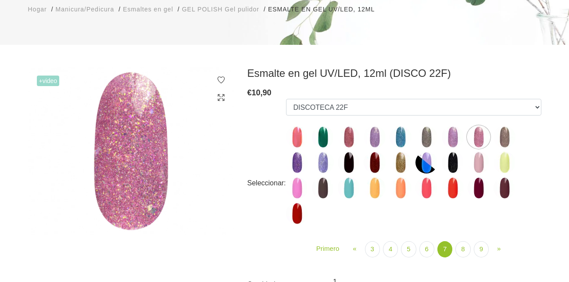
click at [505, 137] on img at bounding box center [505, 137] width 22 height 22
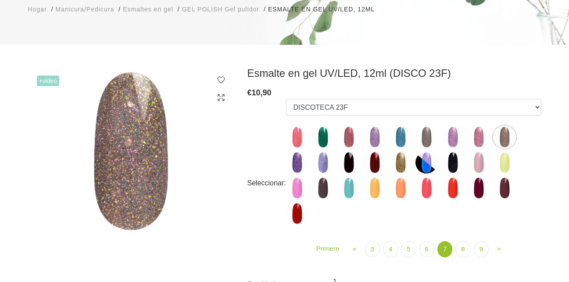
click at [298, 159] on img at bounding box center [297, 162] width 22 height 22
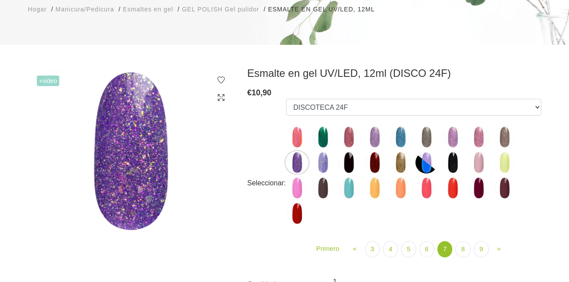
click at [321, 164] on img at bounding box center [323, 162] width 22 height 22
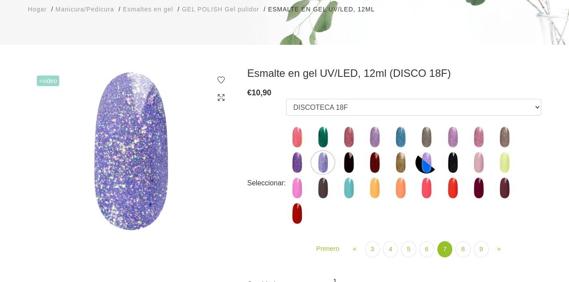
click at [344, 158] on img at bounding box center [349, 162] width 22 height 22
drag, startPoint x: 361, startPoint y: 54, endPoint x: 348, endPoint y: 165, distance: 111.9
click at [348, 165] on img at bounding box center [349, 162] width 22 height 22
click at [374, 162] on img at bounding box center [375, 162] width 22 height 22
click at [400, 160] on img at bounding box center [401, 162] width 22 height 22
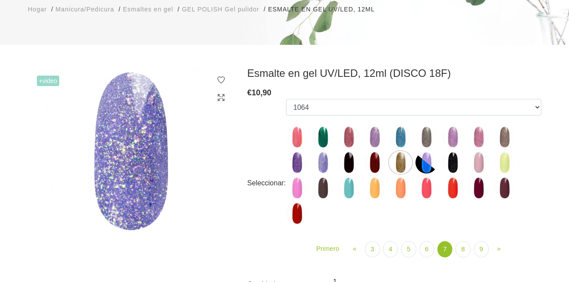
click at [426, 158] on img at bounding box center [427, 162] width 22 height 22
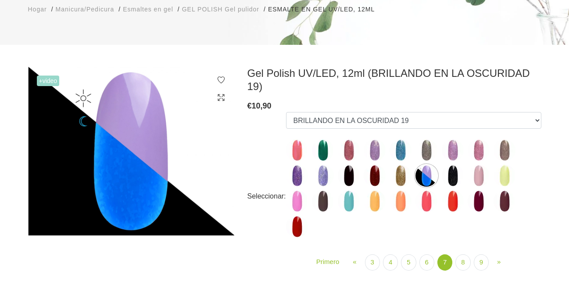
click at [450, 167] on img at bounding box center [453, 176] width 22 height 22
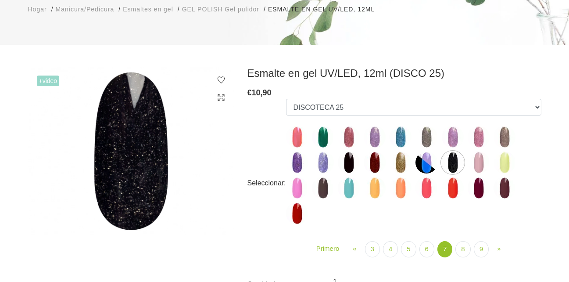
click at [473, 160] on img at bounding box center [479, 162] width 22 height 22
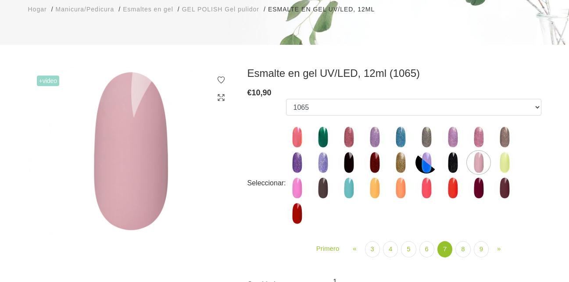
click at [504, 160] on img at bounding box center [505, 162] width 22 height 22
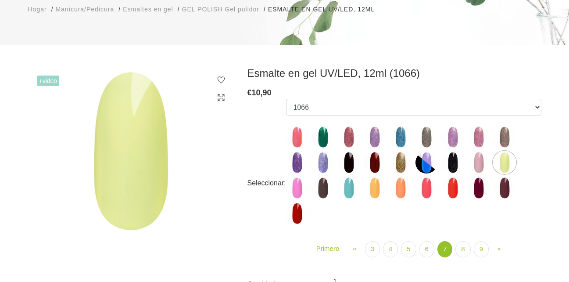
click at [299, 187] on img at bounding box center [297, 188] width 22 height 22
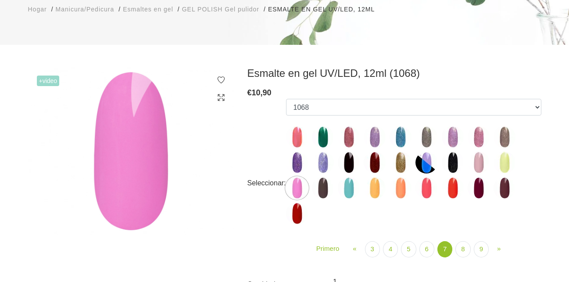
click at [327, 188] on img at bounding box center [323, 188] width 22 height 22
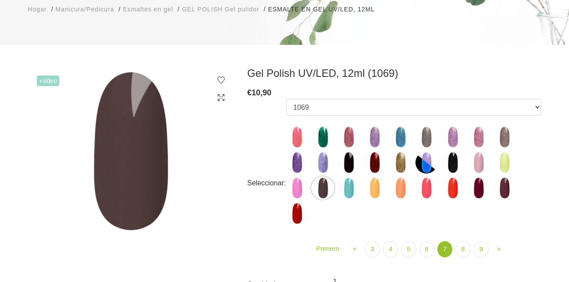
click at [327, 188] on img at bounding box center [323, 188] width 22 height 22
click at [350, 188] on img at bounding box center [349, 188] width 22 height 22
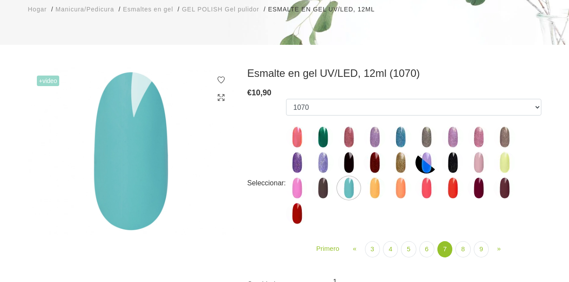
click at [367, 183] on img at bounding box center [375, 188] width 22 height 22
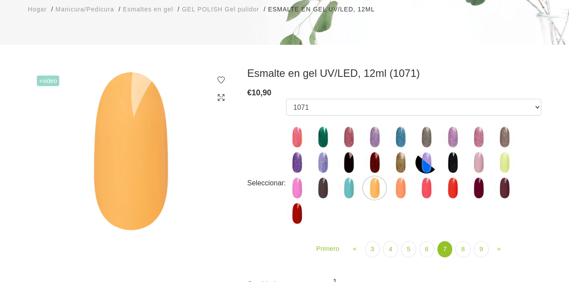
click at [396, 194] on img at bounding box center [401, 188] width 22 height 22
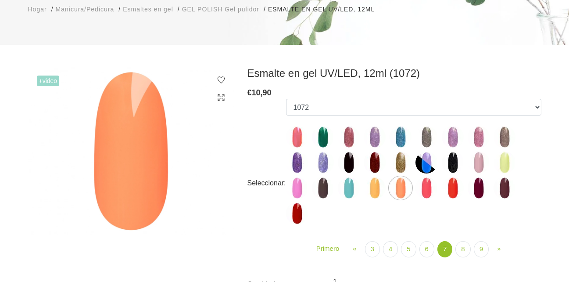
click at [430, 186] on img at bounding box center [427, 188] width 22 height 22
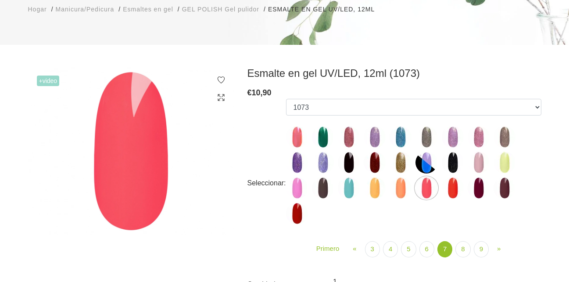
click at [452, 191] on img at bounding box center [453, 188] width 22 height 22
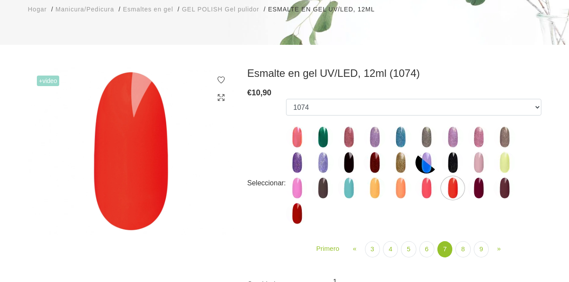
click at [481, 194] on img at bounding box center [479, 188] width 22 height 22
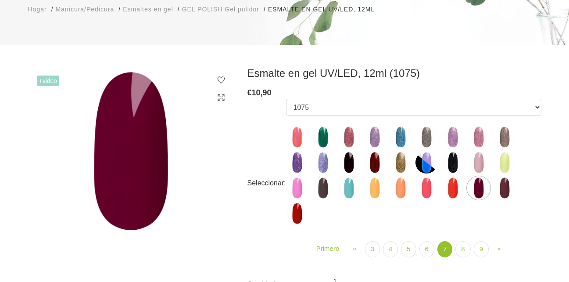
click at [507, 186] on img at bounding box center [505, 188] width 22 height 22
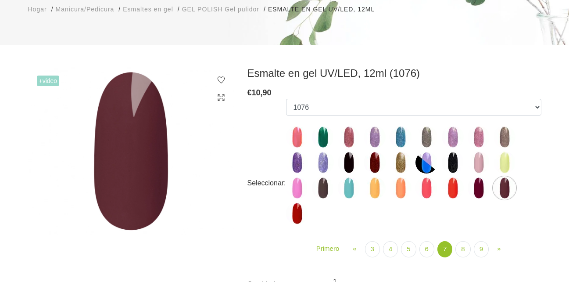
click at [295, 219] on img at bounding box center [297, 213] width 22 height 22
select select "5892"
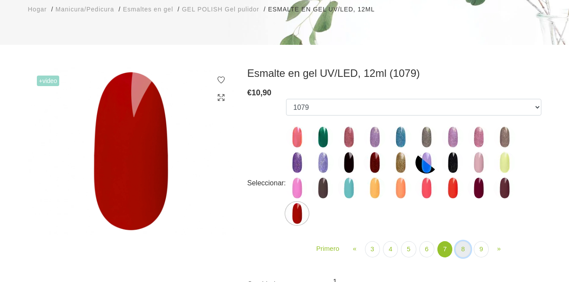
click at [463, 250] on link "8" at bounding box center [463, 249] width 15 height 16
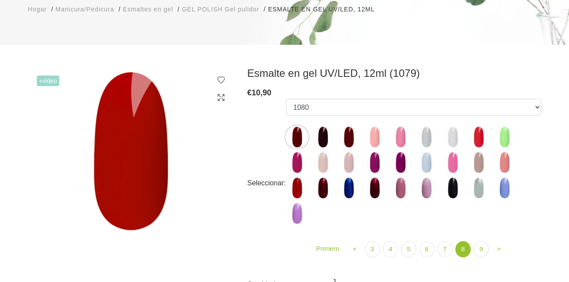
click at [323, 136] on img at bounding box center [323, 137] width 22 height 22
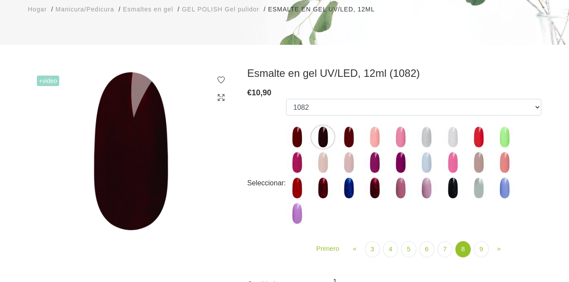
click at [348, 128] on img at bounding box center [349, 137] width 22 height 22
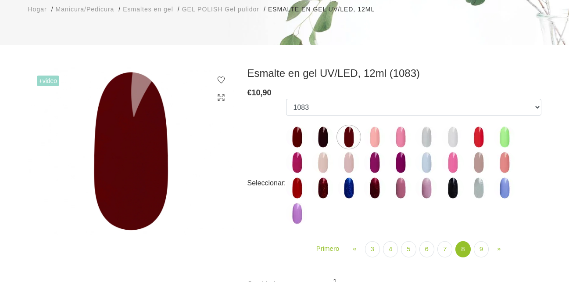
click at [377, 125] on ul "1078 1081 001g 001n 003c 008b 009c 011n 012g 016n 020b 044v 065v 068p 069v 083g…" at bounding box center [414, 163] width 256 height 129
click at [371, 133] on img at bounding box center [375, 137] width 22 height 22
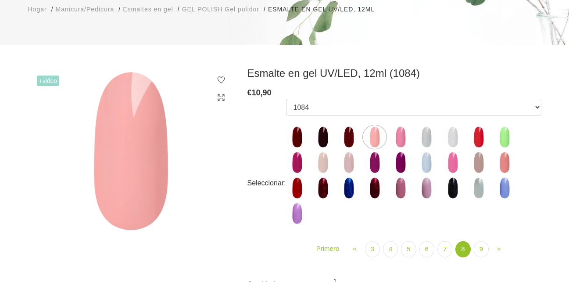
click at [401, 129] on img at bounding box center [401, 137] width 22 height 22
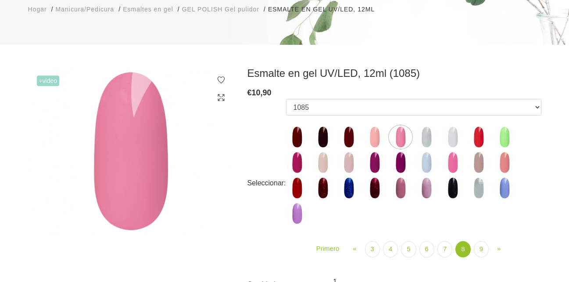
click at [428, 137] on img at bounding box center [427, 137] width 22 height 22
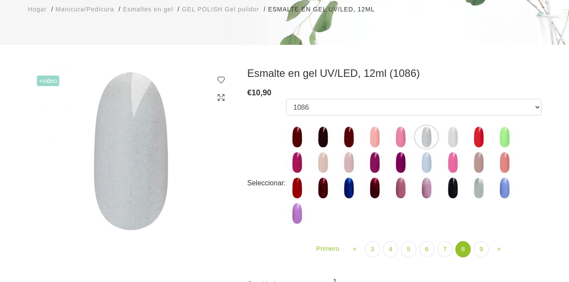
click at [446, 138] on img at bounding box center [453, 137] width 22 height 22
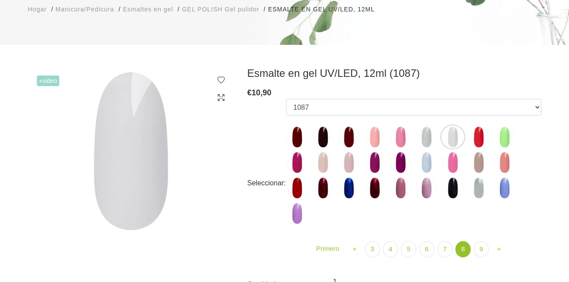
click at [470, 134] on img at bounding box center [479, 137] width 22 height 22
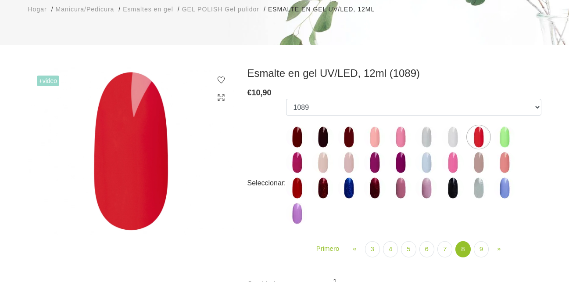
click at [507, 132] on img at bounding box center [505, 137] width 22 height 22
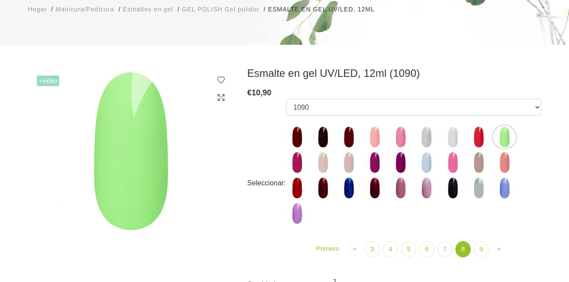
click at [297, 161] on img at bounding box center [297, 162] width 22 height 22
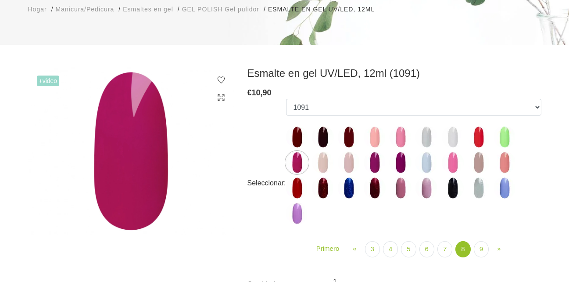
click at [324, 161] on img at bounding box center [323, 162] width 22 height 22
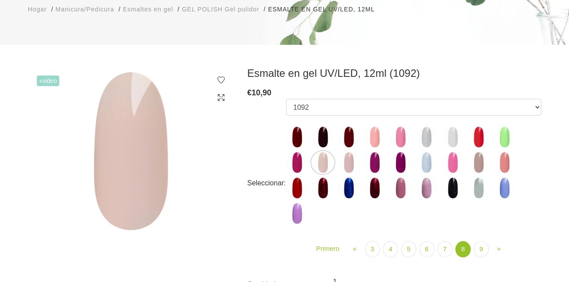
click at [324, 161] on img at bounding box center [323, 162] width 22 height 22
click at [349, 168] on img at bounding box center [349, 162] width 22 height 22
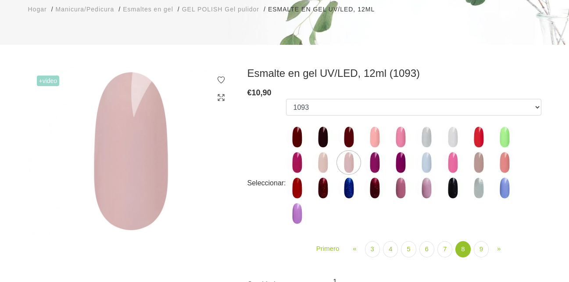
click at [380, 167] on img at bounding box center [375, 162] width 22 height 22
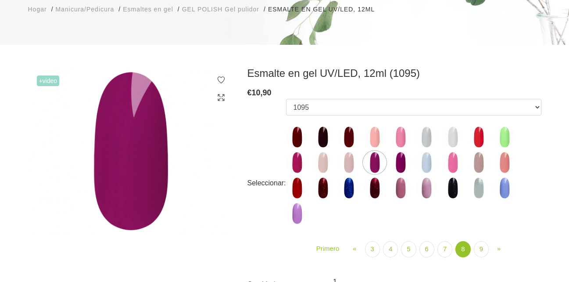
click at [400, 164] on img at bounding box center [401, 162] width 22 height 22
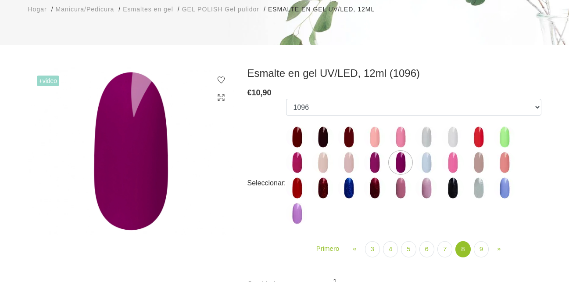
click at [422, 173] on label at bounding box center [427, 162] width 22 height 22
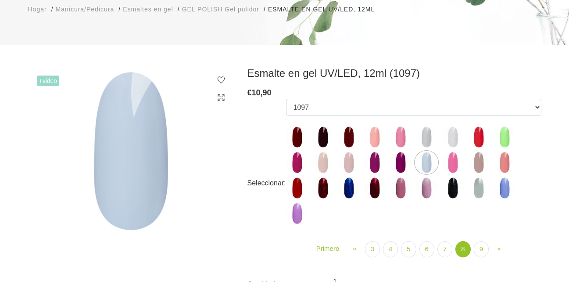
click at [450, 164] on img at bounding box center [453, 162] width 22 height 22
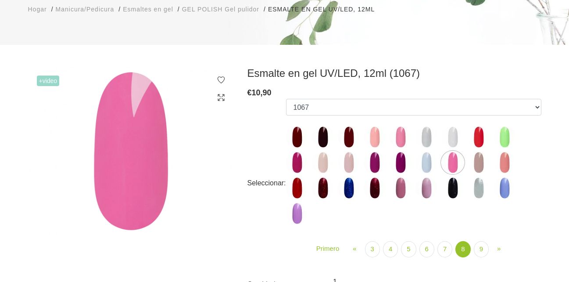
click at [482, 157] on img at bounding box center [479, 162] width 22 height 22
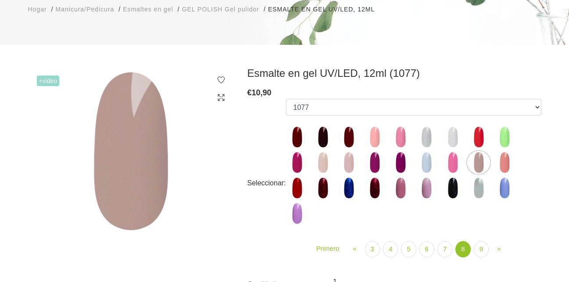
click at [510, 158] on img at bounding box center [505, 162] width 22 height 22
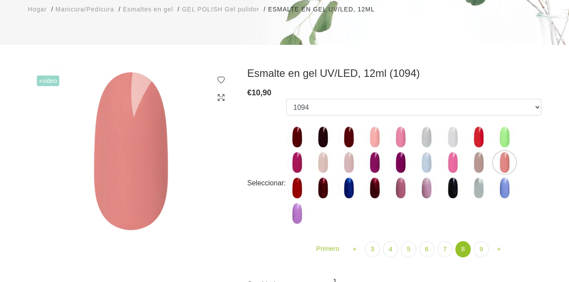
click at [295, 192] on img at bounding box center [297, 188] width 22 height 22
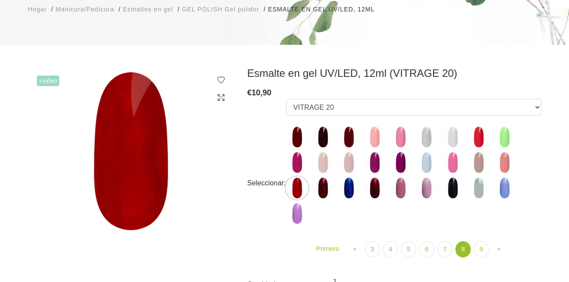
click at [329, 179] on img at bounding box center [323, 188] width 22 height 22
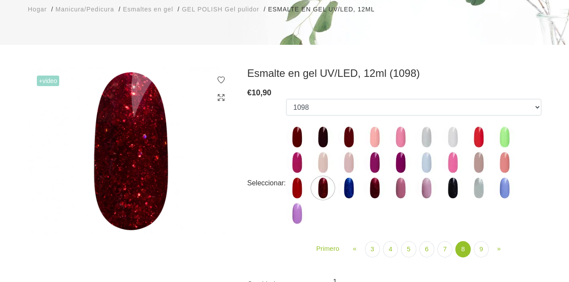
click at [348, 189] on img at bounding box center [349, 188] width 22 height 22
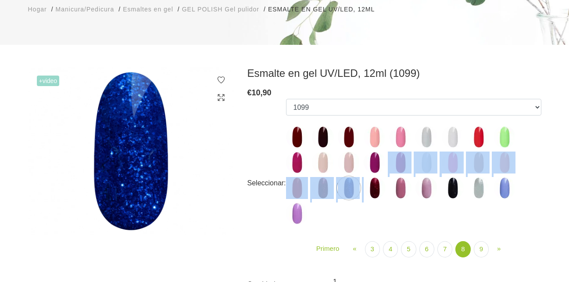
drag, startPoint x: 378, startPoint y: 173, endPoint x: 370, endPoint y: 193, distance: 20.7
click at [370, 193] on ul "1078 1081 001g 001n 003c 008b 009c 011n 012g 016n 020b 044v 065v 068p 069v 083g…" at bounding box center [414, 163] width 256 height 129
click at [370, 193] on img at bounding box center [375, 188] width 22 height 22
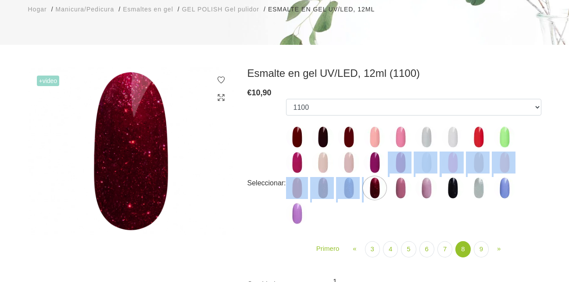
drag, startPoint x: 370, startPoint y: 193, endPoint x: 221, endPoint y: 167, distance: 151.1
click at [221, 167] on img at bounding box center [131, 151] width 206 height 169
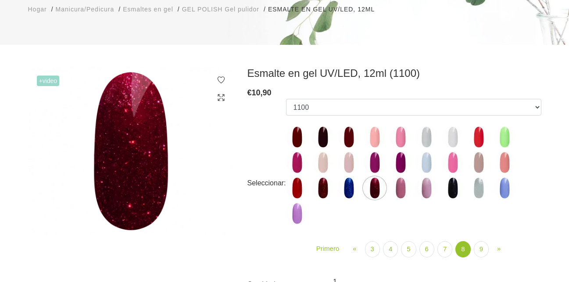
click at [507, 214] on ul "1078 1081 001g 001n 003c 008b 009c 011n 012g 016n 020b 044v 065v 068p 069v 083g…" at bounding box center [414, 163] width 256 height 129
click at [407, 183] on img at bounding box center [401, 188] width 22 height 22
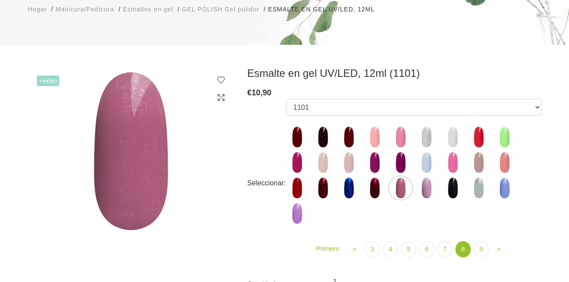
click at [425, 185] on img at bounding box center [427, 188] width 22 height 22
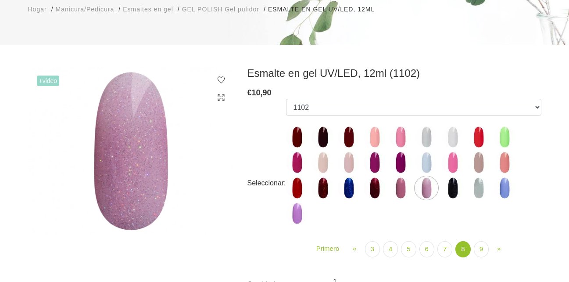
click at [449, 184] on img at bounding box center [453, 188] width 22 height 22
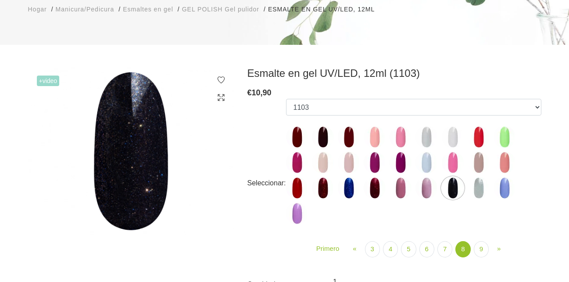
click at [472, 191] on img at bounding box center [479, 188] width 22 height 22
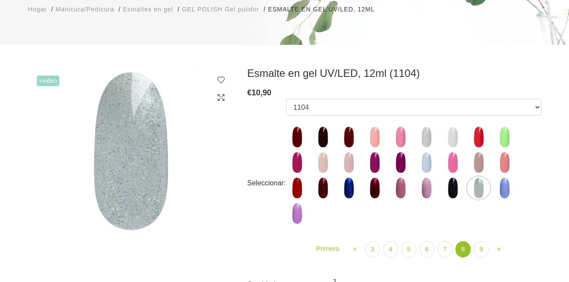
click at [496, 191] on img at bounding box center [505, 188] width 22 height 22
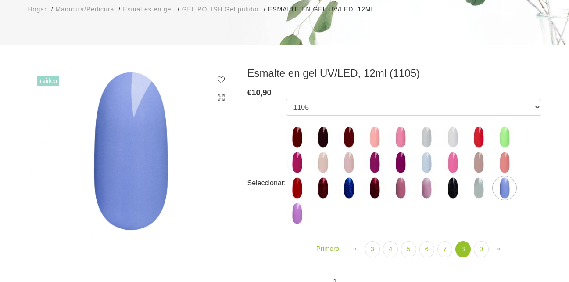
click at [306, 212] on img at bounding box center [297, 213] width 22 height 22
select select "6157"
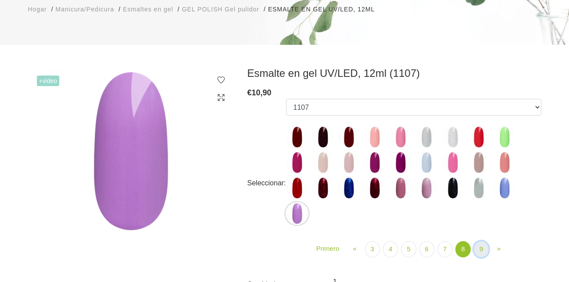
click at [482, 252] on link "9" at bounding box center [481, 249] width 15 height 16
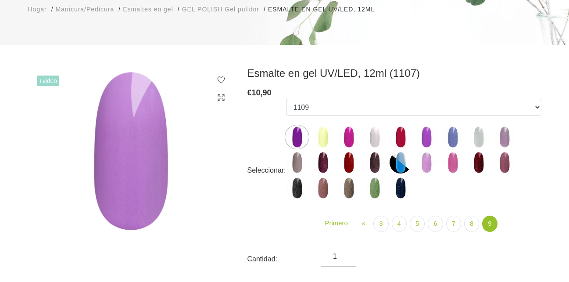
click at [324, 137] on img at bounding box center [323, 137] width 22 height 22
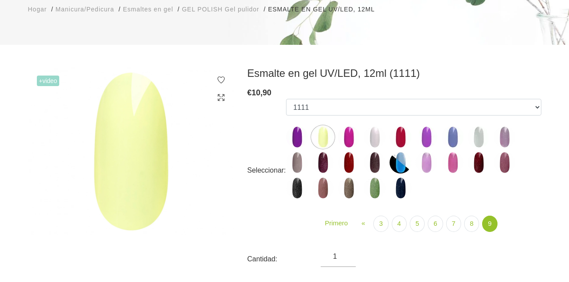
click at [346, 134] on img at bounding box center [349, 137] width 22 height 22
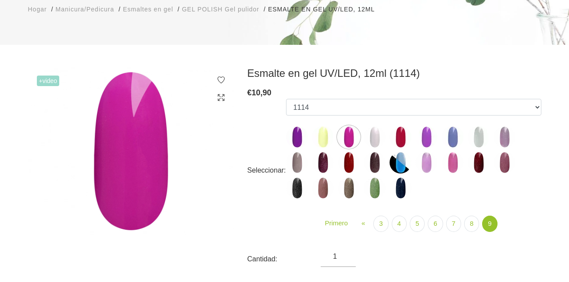
click at [382, 134] on img at bounding box center [375, 137] width 22 height 22
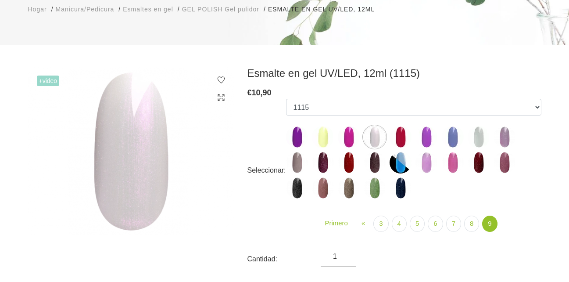
click at [400, 130] on img at bounding box center [401, 137] width 22 height 22
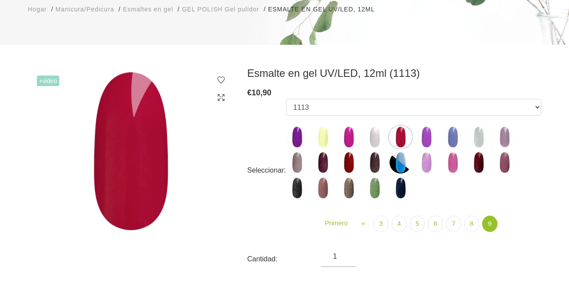
click at [421, 137] on img at bounding box center [427, 137] width 22 height 22
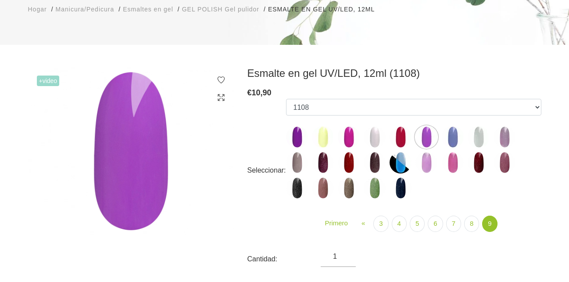
click at [452, 133] on img at bounding box center [453, 137] width 22 height 22
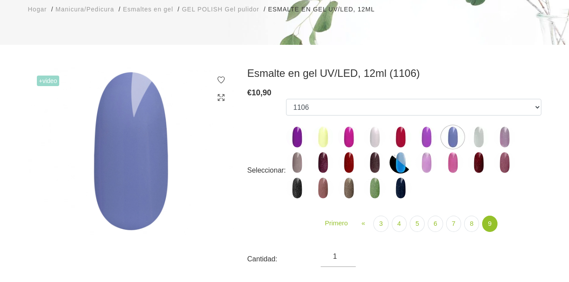
click at [476, 137] on img at bounding box center [479, 137] width 22 height 22
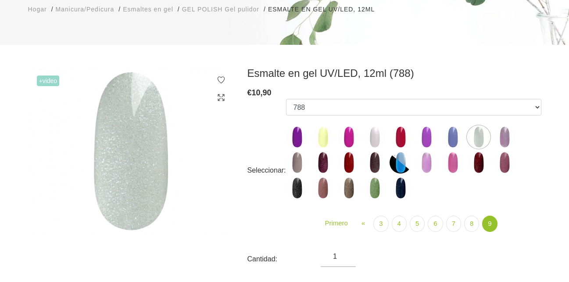
click at [498, 140] on img at bounding box center [505, 137] width 22 height 22
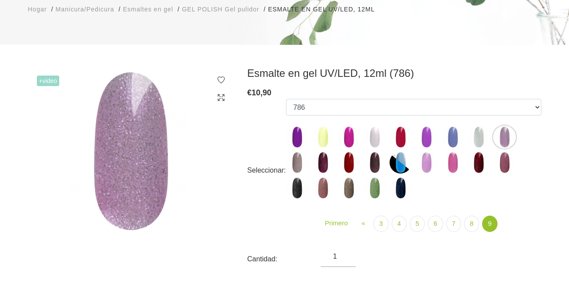
click at [297, 158] on img at bounding box center [297, 162] width 22 height 22
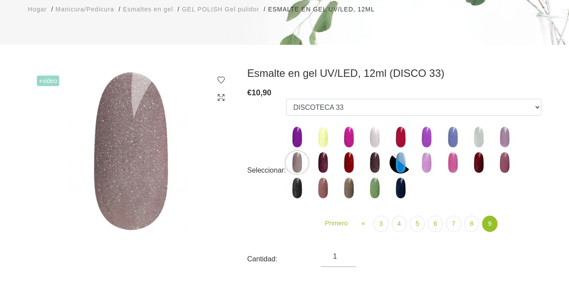
click at [323, 169] on img at bounding box center [323, 162] width 22 height 22
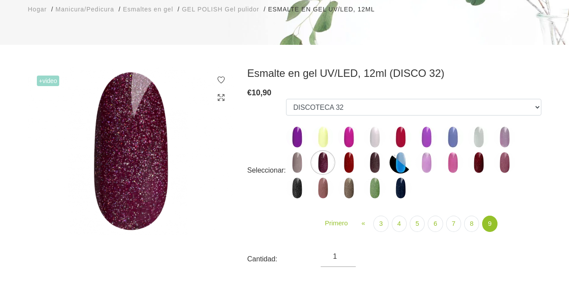
click at [347, 167] on img at bounding box center [349, 162] width 22 height 22
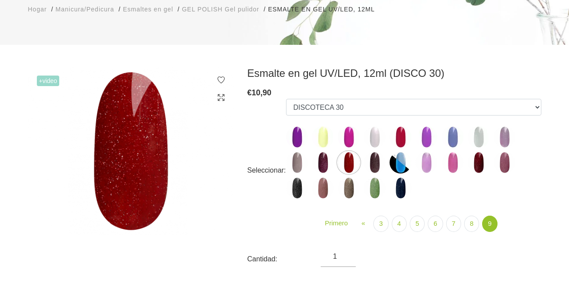
click at [372, 166] on img at bounding box center [375, 162] width 22 height 22
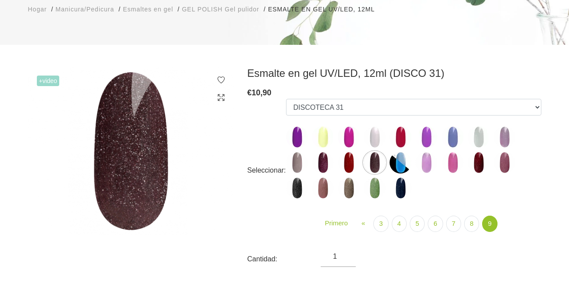
click at [399, 152] on img at bounding box center [401, 162] width 22 height 22
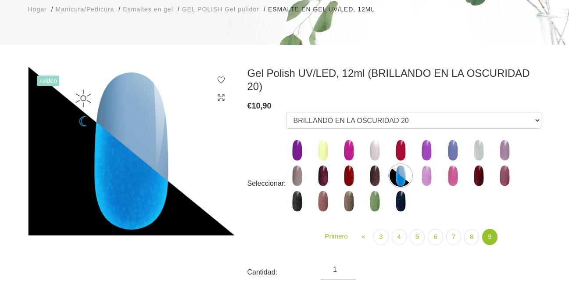
click at [424, 165] on img at bounding box center [427, 176] width 22 height 22
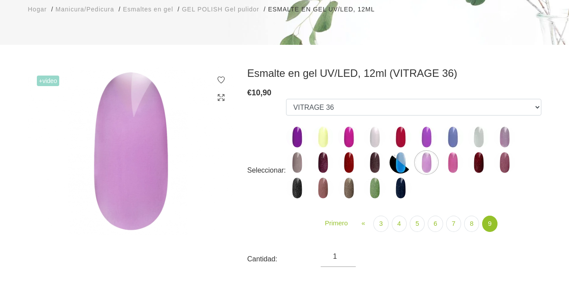
click at [452, 156] on img at bounding box center [453, 162] width 22 height 22
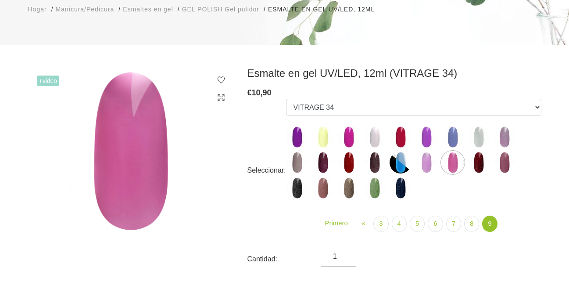
click at [484, 155] on img at bounding box center [479, 162] width 22 height 22
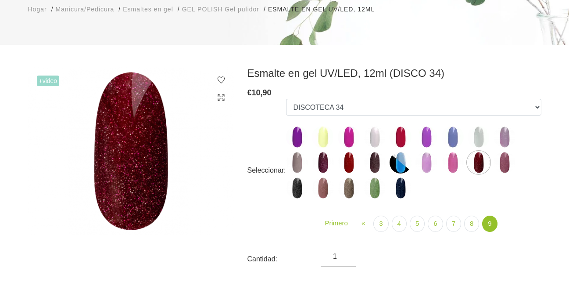
click at [502, 160] on img at bounding box center [505, 162] width 22 height 22
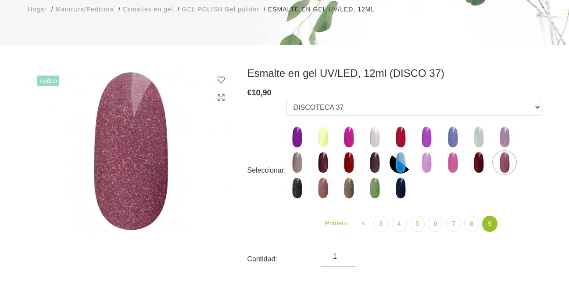
click at [300, 186] on img at bounding box center [297, 188] width 22 height 22
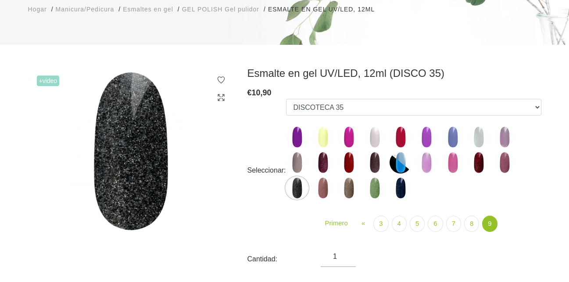
click at [322, 191] on img at bounding box center [323, 188] width 22 height 22
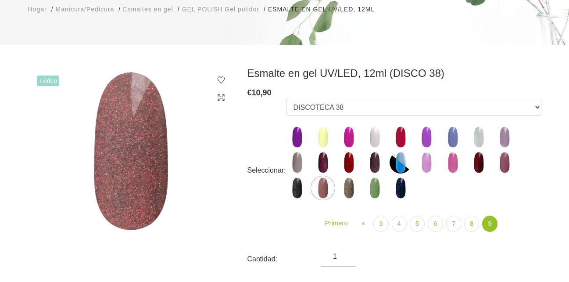
click at [343, 180] on img at bounding box center [349, 188] width 22 height 22
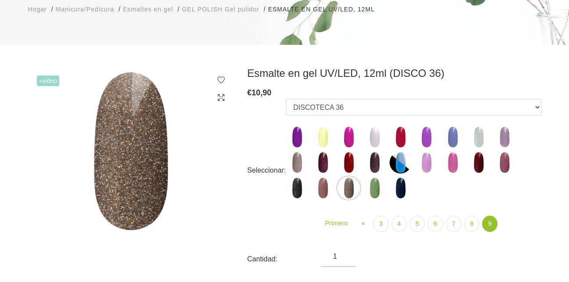
click at [378, 191] on img at bounding box center [375, 188] width 22 height 22
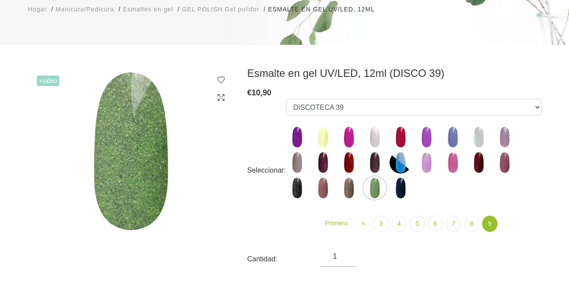
click at [407, 194] on img at bounding box center [401, 188] width 22 height 22
select select "6439"
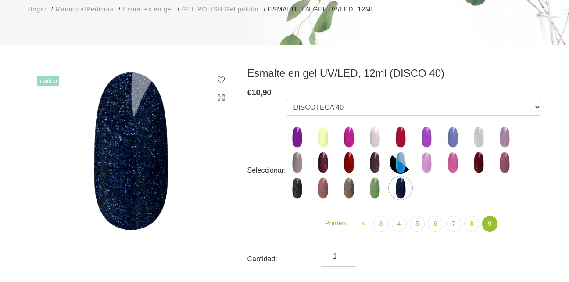
click at [503, 224] on ul "Primero « Anterior 3 4 5 6 7 (actual)" at bounding box center [414, 224] width 256 height 16
click at [162, 10] on span "Esmaltes en gel" at bounding box center [148, 9] width 50 height 7
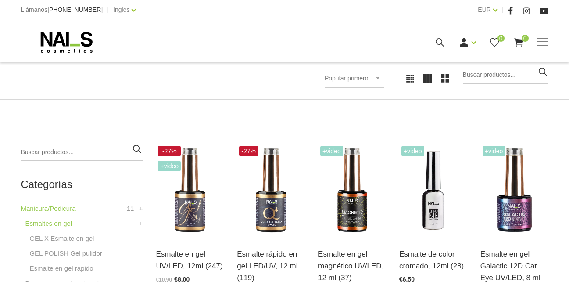
scroll to position [145, 0]
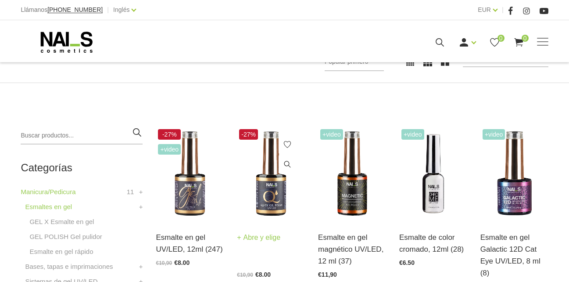
click at [269, 199] on img at bounding box center [271, 174] width 68 height 94
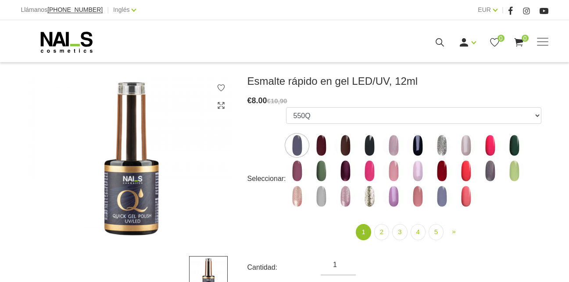
scroll to position [107, 0]
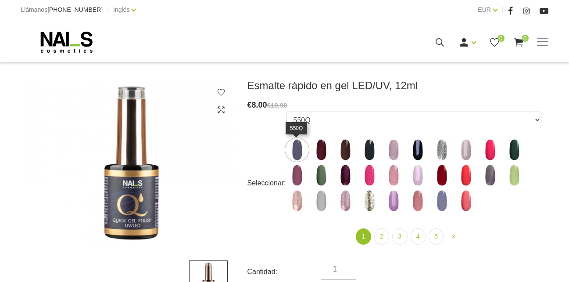
click at [296, 143] on img at bounding box center [297, 150] width 22 height 22
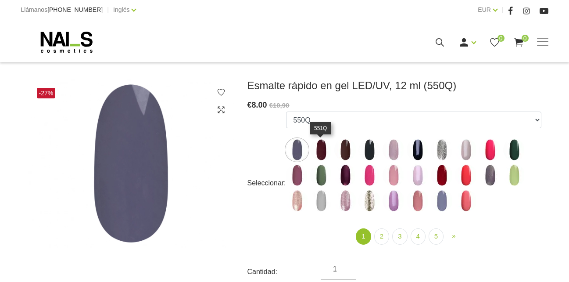
click at [319, 144] on img at bounding box center [321, 150] width 22 height 22
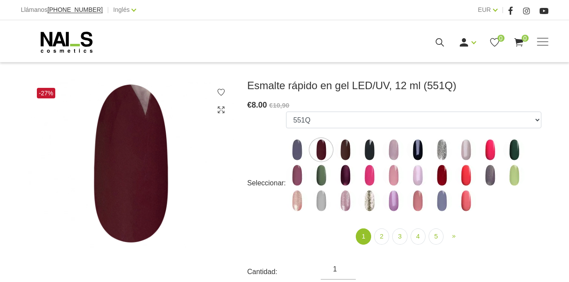
click at [346, 138] on ul "550Q 551Q 807Q 813Q 462Q 401Q 443Q 445Q 569Q 560Q 552Q 568Q 510Q 413Q 529Q 484Q…" at bounding box center [414, 164] width 256 height 104
click at [347, 152] on img at bounding box center [346, 150] width 22 height 22
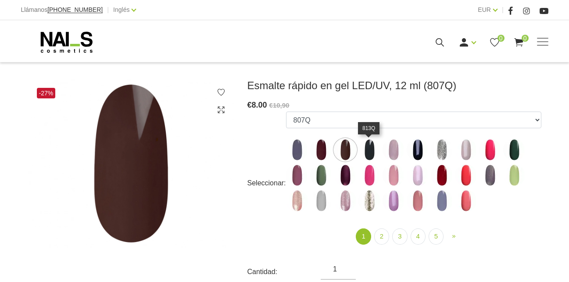
click at [371, 145] on img at bounding box center [370, 150] width 22 height 22
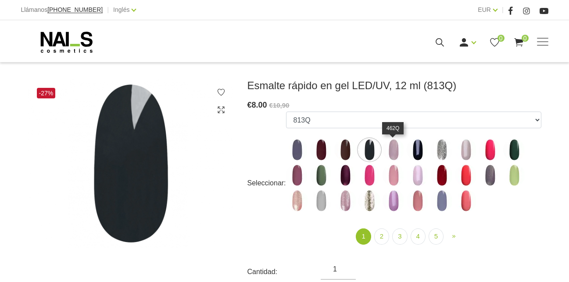
click at [395, 148] on img at bounding box center [394, 150] width 22 height 22
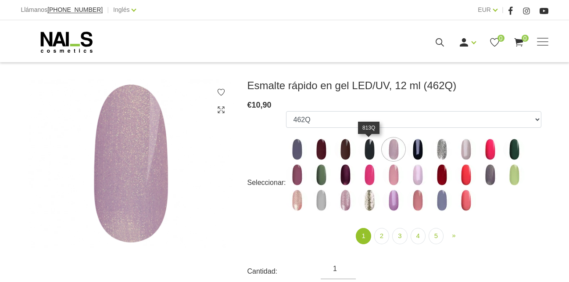
click at [362, 144] on img at bounding box center [370, 149] width 22 height 22
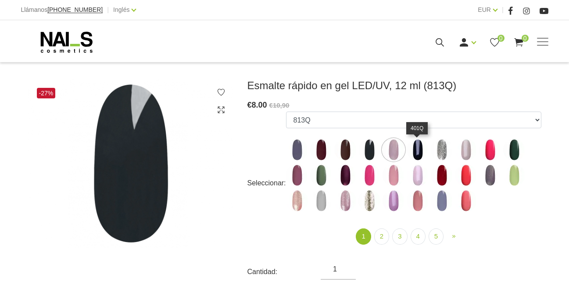
click at [422, 155] on img at bounding box center [418, 150] width 22 height 22
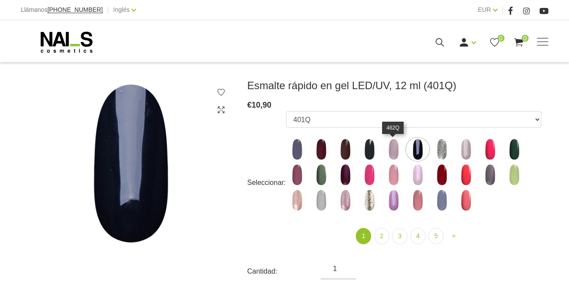
click at [398, 144] on img at bounding box center [394, 149] width 22 height 22
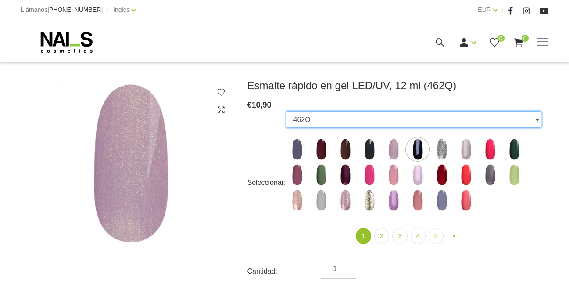
drag, startPoint x: 398, startPoint y: 144, endPoint x: 385, endPoint y: 127, distance: 21.3
click at [385, 127] on select "550Q 551Q 807Q 813Q 462Q 401Q 443Q 445Q 569Q 560Q 552Q 568Q 510Q 413Q 529Q 484Q…" at bounding box center [414, 119] width 256 height 17
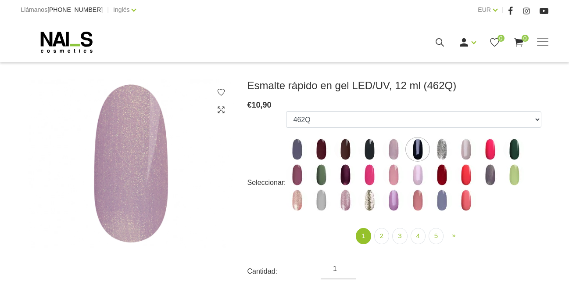
click at [226, 147] on img at bounding box center [131, 163] width 206 height 169
click at [393, 143] on img at bounding box center [394, 149] width 22 height 22
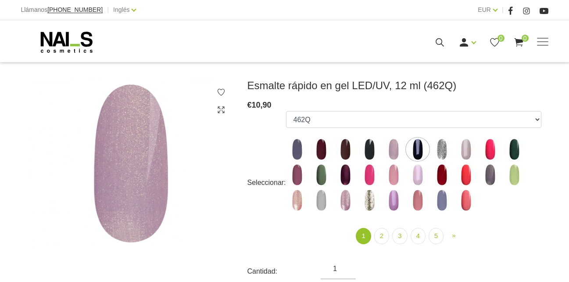
click at [393, 143] on img at bounding box center [394, 149] width 22 height 22
click at [446, 148] on img at bounding box center [442, 149] width 22 height 22
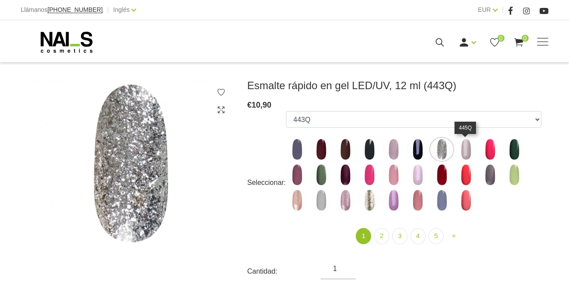
click at [457, 152] on img at bounding box center [466, 149] width 22 height 22
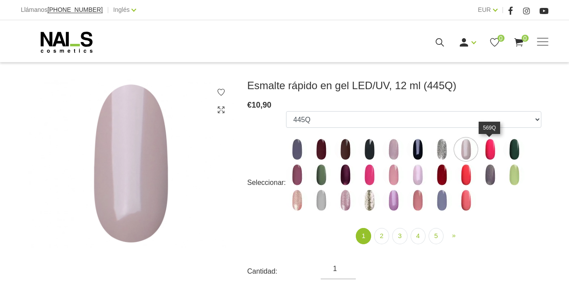
click at [485, 147] on img at bounding box center [490, 149] width 22 height 22
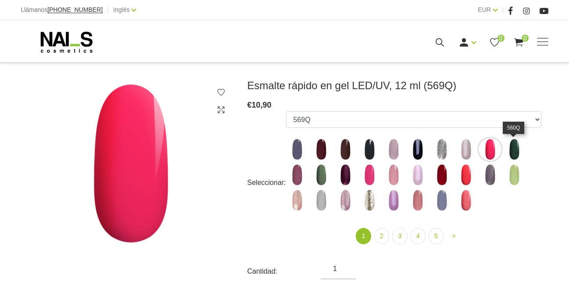
click at [512, 145] on img at bounding box center [515, 149] width 22 height 22
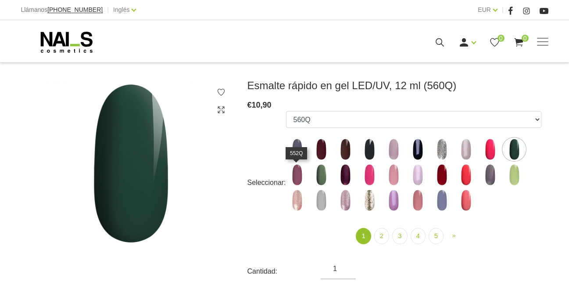
click at [297, 171] on img at bounding box center [297, 175] width 22 height 22
select select "4335"
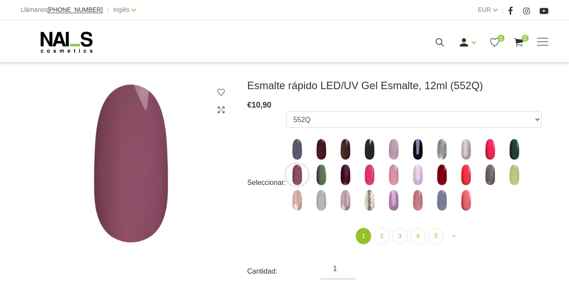
drag, startPoint x: 297, startPoint y: 171, endPoint x: 213, endPoint y: 130, distance: 93.7
click at [213, 130] on img at bounding box center [131, 163] width 206 height 169
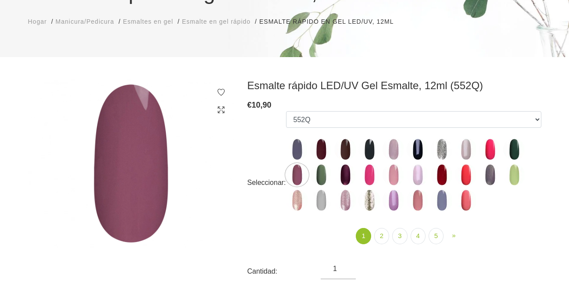
scroll to position [0, 0]
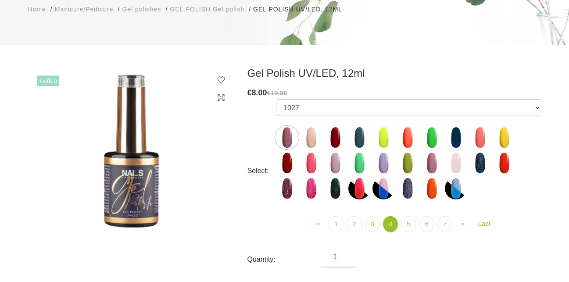
scroll to position [119, 0]
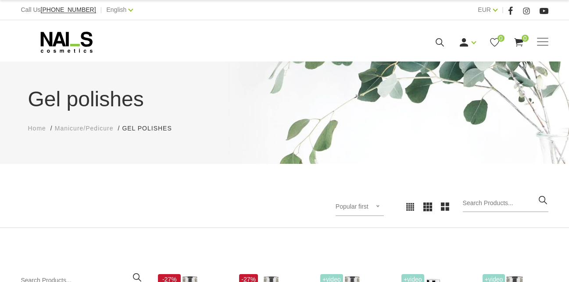
scroll to position [145, 0]
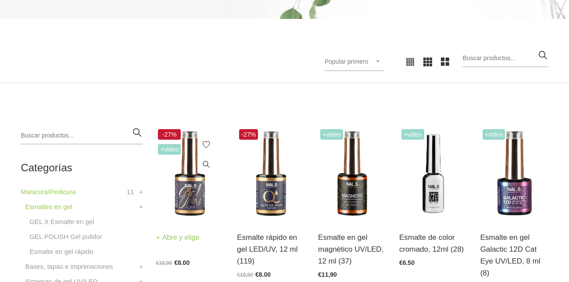
click at [185, 166] on img at bounding box center [190, 174] width 68 height 94
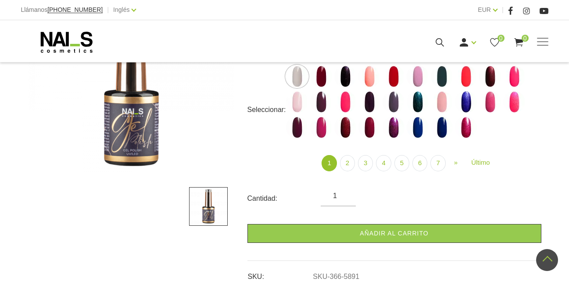
scroll to position [133, 0]
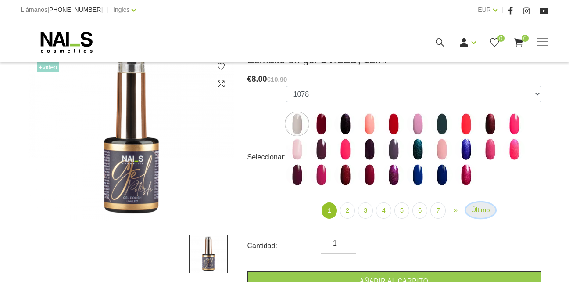
click at [484, 205] on link "Último" at bounding box center [480, 209] width 29 height 15
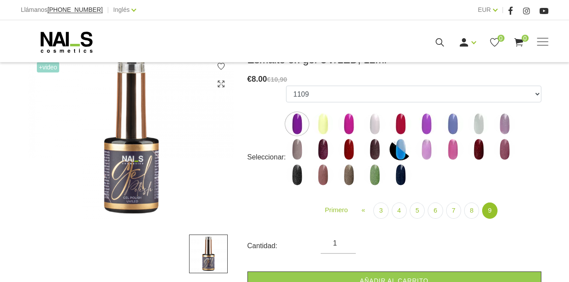
click at [400, 173] on img at bounding box center [401, 175] width 22 height 22
select select "6439"
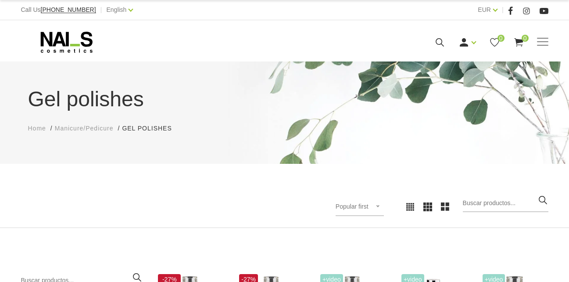
scroll to position [145, 0]
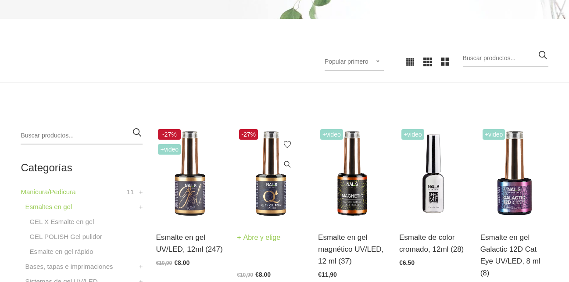
click at [280, 205] on img at bounding box center [271, 174] width 68 height 94
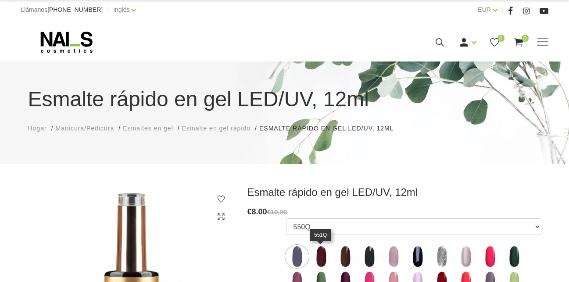
click at [326, 248] on img at bounding box center [321, 256] width 22 height 22
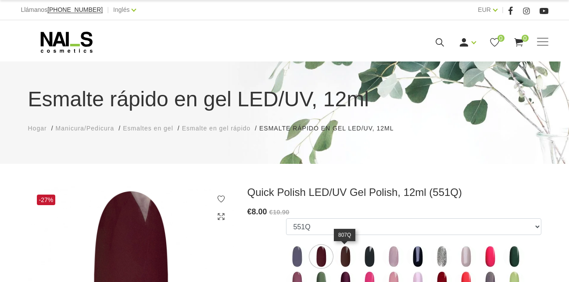
click at [349, 247] on img at bounding box center [346, 256] width 22 height 22
select select "5731"
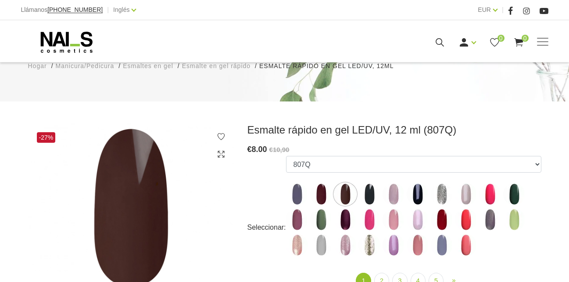
scroll to position [64, 0]
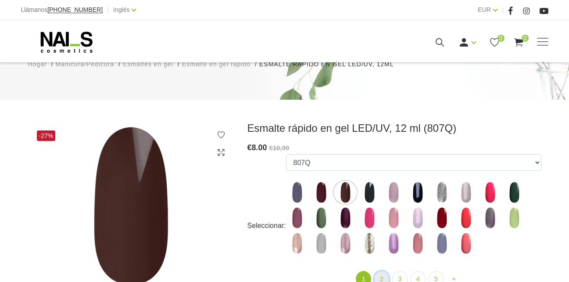
click at [385, 277] on link "2" at bounding box center [381, 279] width 15 height 16
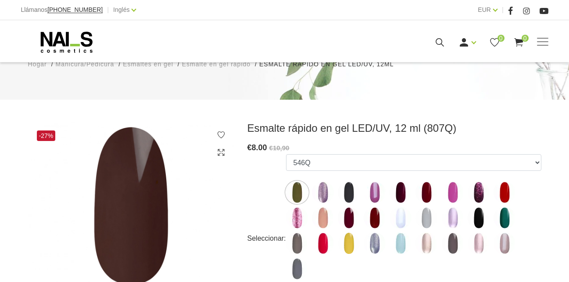
click at [287, 187] on img at bounding box center [297, 192] width 22 height 22
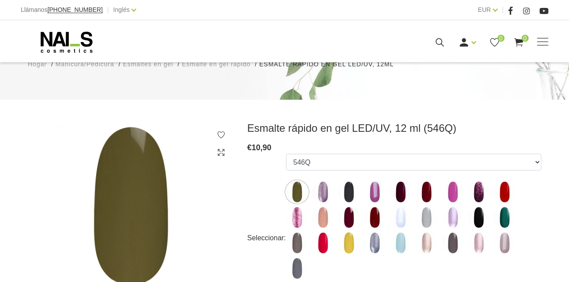
click at [149, 62] on span "Esmaltes en gel" at bounding box center [148, 64] width 50 height 7
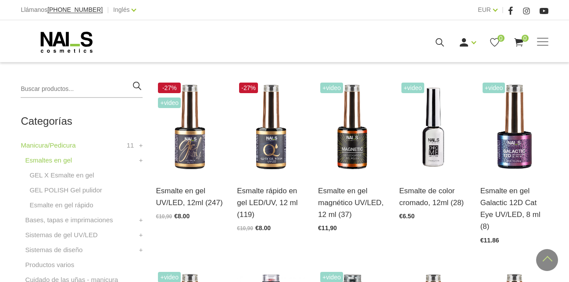
scroll to position [193, 0]
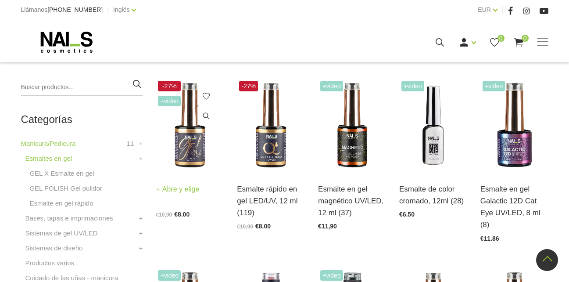
click at [180, 157] on img at bounding box center [190, 126] width 68 height 94
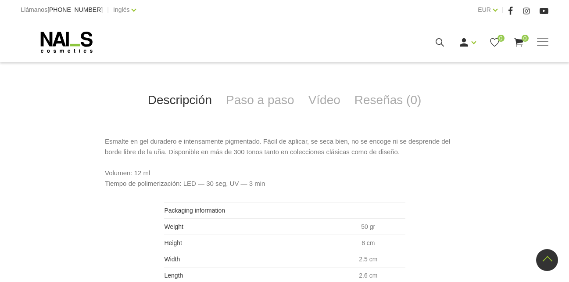
scroll to position [448, 0]
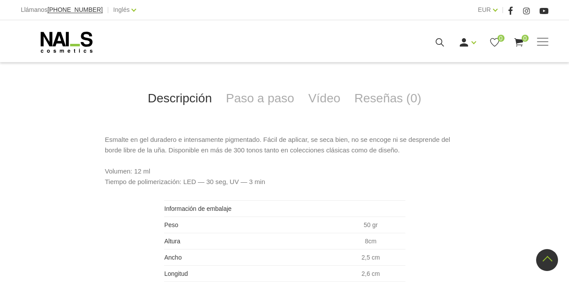
click at [377, 151] on p "Esmalte en gel duradero e intensamente pigmentado. Fácil de aplicar, se seca bi…" at bounding box center [285, 160] width 360 height 53
click at [377, 150] on p "Esmalte en gel duradero e intensamente pigmentado. Fácil de aplicar, se seca bi…" at bounding box center [285, 160] width 360 height 53
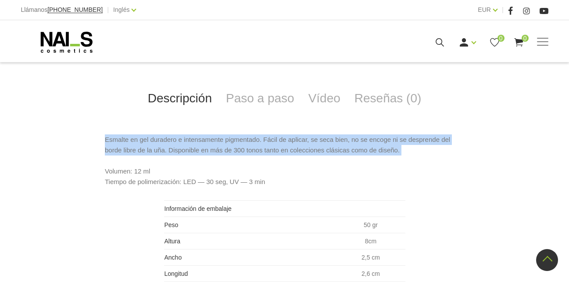
drag, startPoint x: 377, startPoint y: 150, endPoint x: 104, endPoint y: 131, distance: 274.2
click at [104, 131] on div "Descripción Paso a paso Vídeo Reseñas (0) Esmalte en gel duradero e intensament…" at bounding box center [285, 161] width 514 height 242
copy p "Esmalte en gel duradero e intensamente pigmentado. Fácil de aplicar, se seca bi…"
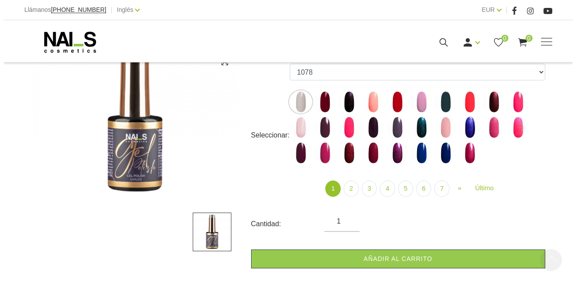
scroll to position [140, 0]
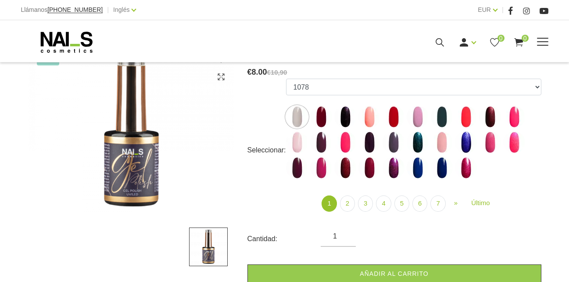
click at [436, 45] on icon at bounding box center [440, 42] width 11 height 11
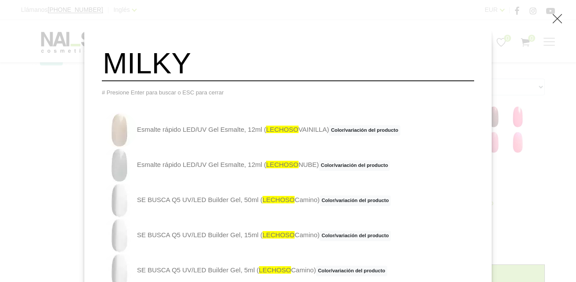
type input "MILKY"
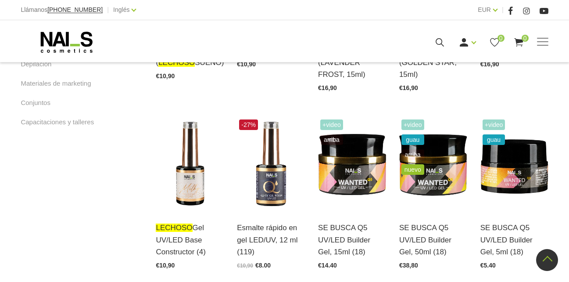
scroll to position [336, 0]
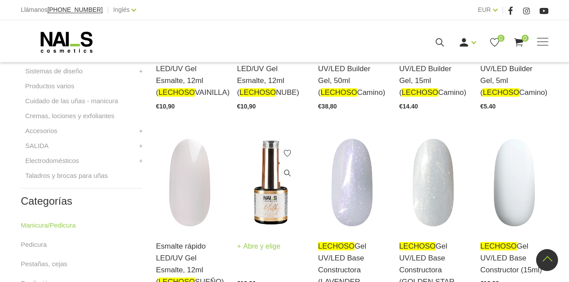
click at [296, 199] on img at bounding box center [271, 183] width 68 height 94
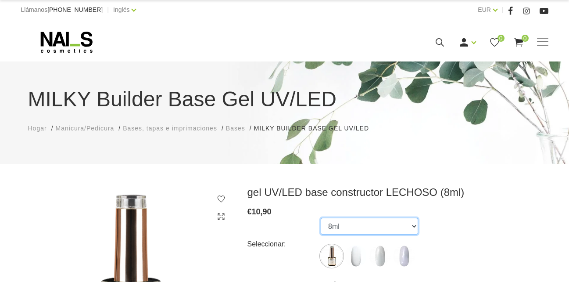
click at [393, 223] on select "8ml 15ml ESTRELLA DORADA, 15ml ESCARCHA DE LAVANDA, 15ml" at bounding box center [369, 226] width 97 height 17
click at [321, 218] on select "8ml 15ml ESTRELLA DORADA, 15ml ESCARCHA DE LAVANDA, 15ml" at bounding box center [383, 226] width 124 height 17
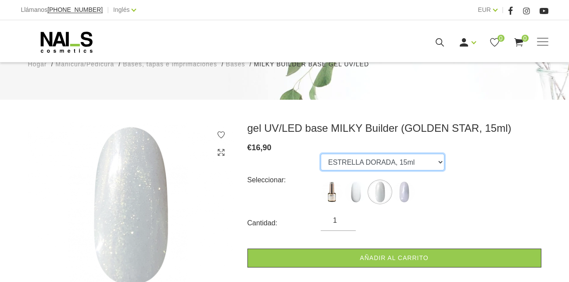
scroll to position [81, 0]
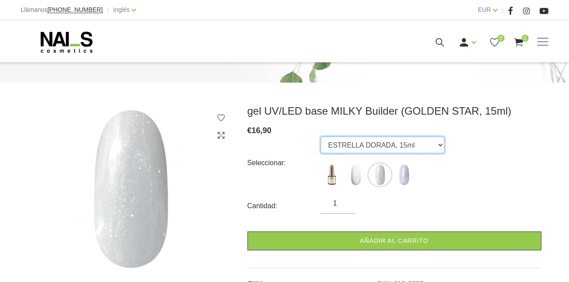
click at [405, 144] on select "8ml 15ml ESTRELLA DORADA, 15ml ESCARCHA DE LAVANDA, 15ml" at bounding box center [383, 145] width 124 height 17
click at [321, 137] on select "8ml 15ml ESTRELLA DORADA, 15ml ESCARCHA DE LAVANDA, 15ml" at bounding box center [383, 145] width 124 height 17
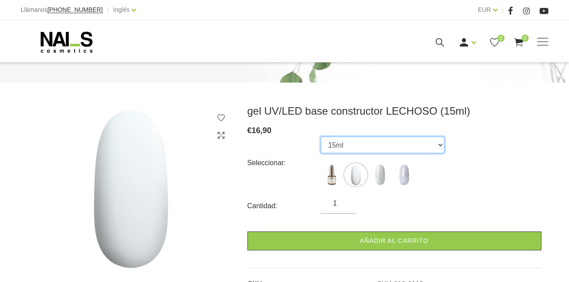
click at [367, 142] on select "8ml 15ml ESTRELLA DORADA, 15ml ESCARCHA DE LAVANDA, 15ml" at bounding box center [383, 145] width 124 height 17
click at [347, 146] on select "8ml 15ml ESTRELLA DORADA, 15ml ESCARCHA DE LAVANDA, 15ml" at bounding box center [383, 145] width 124 height 17
click at [321, 137] on select "8ml 15ml ESTRELLA DORADA, 15ml ESCARCHA DE LAVANDA, 15ml" at bounding box center [383, 145] width 124 height 17
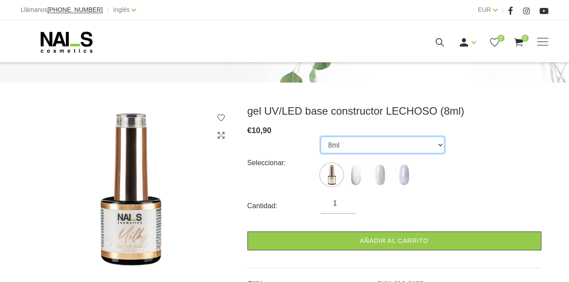
click at [363, 152] on select "8ml 15ml ESTRELLA DORADA, 15ml ESCARCHA DE LAVANDA, 15ml" at bounding box center [383, 145] width 124 height 17
select select "6119"
click at [321, 137] on select "8ml 15ml ESTRELLA DORADA, 15ml ESCARCHA DE LAVANDA, 15ml" at bounding box center [383, 145] width 124 height 17
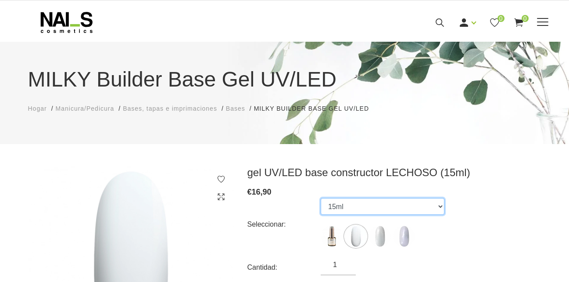
scroll to position [0, 0]
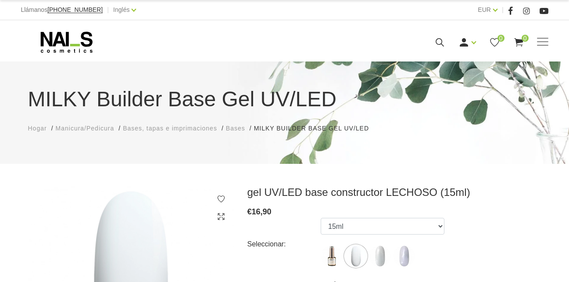
click at [98, 127] on span "Manicura/Pedicura" at bounding box center [85, 128] width 59 height 7
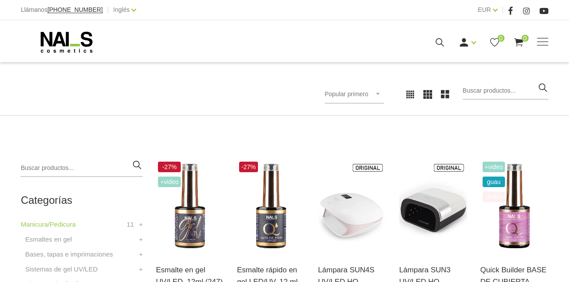
scroll to position [126, 0]
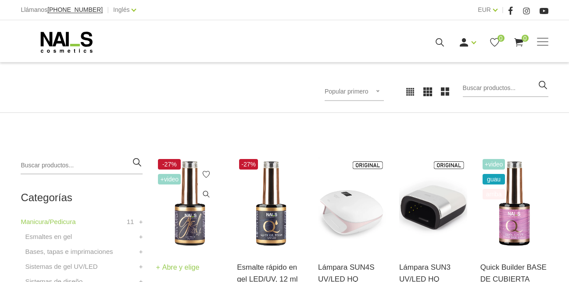
click at [199, 230] on img at bounding box center [190, 204] width 68 height 94
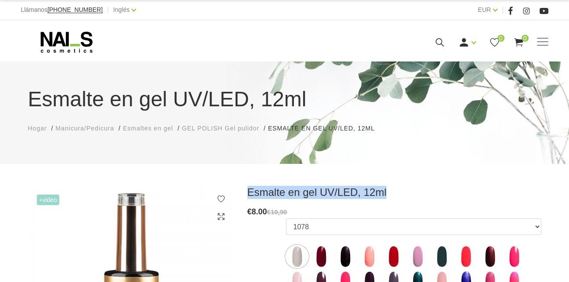
drag, startPoint x: 247, startPoint y: 195, endPoint x: 388, endPoint y: 185, distance: 141.3
copy h3 "Esmalte en gel UV/LED, 12ml"
